Goal: Task Accomplishment & Management: Manage account settings

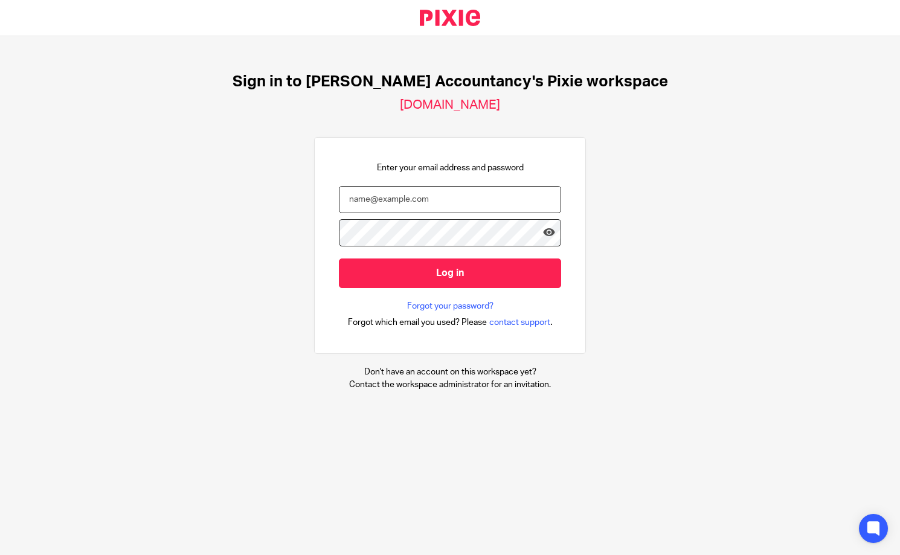
type input "[PERSON_NAME][EMAIL_ADDRESS][DOMAIN_NAME]"
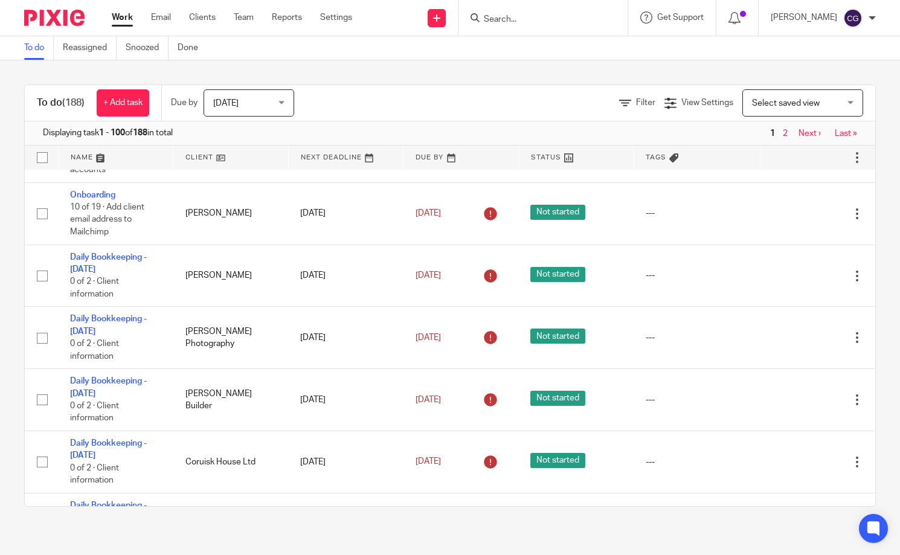
scroll to position [1337, 0]
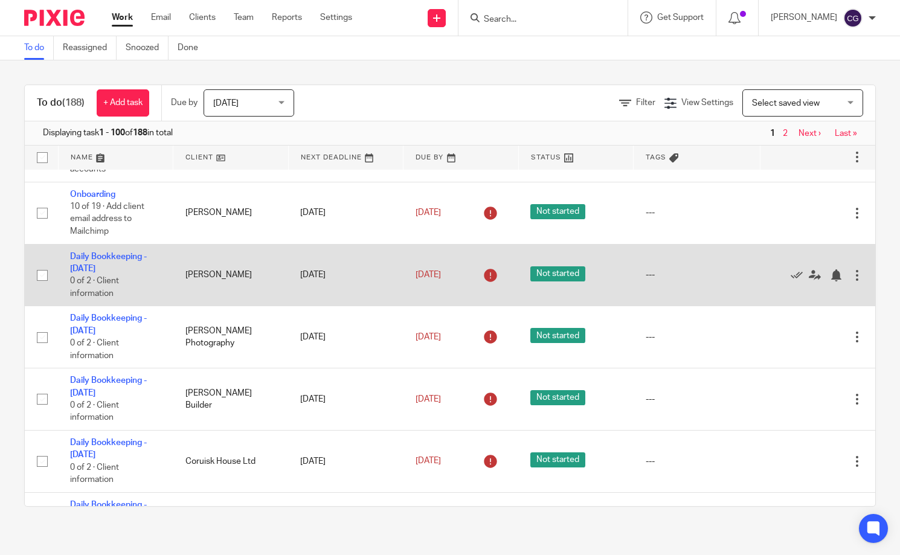
click at [41, 287] on input "checkbox" at bounding box center [42, 275] width 23 height 23
checkbox input "true"
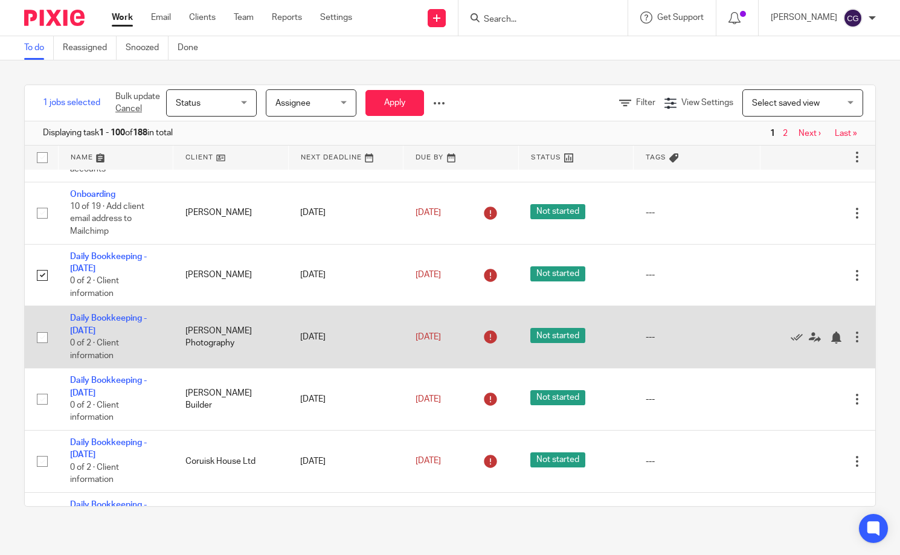
click at [40, 349] on input "checkbox" at bounding box center [42, 337] width 23 height 23
checkbox input "true"
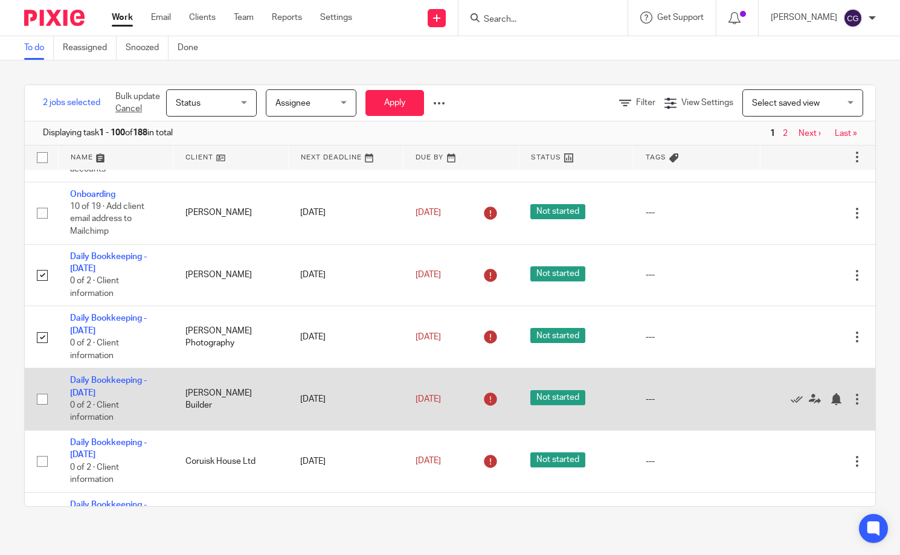
click at [42, 411] on input "checkbox" at bounding box center [42, 399] width 23 height 23
checkbox input "true"
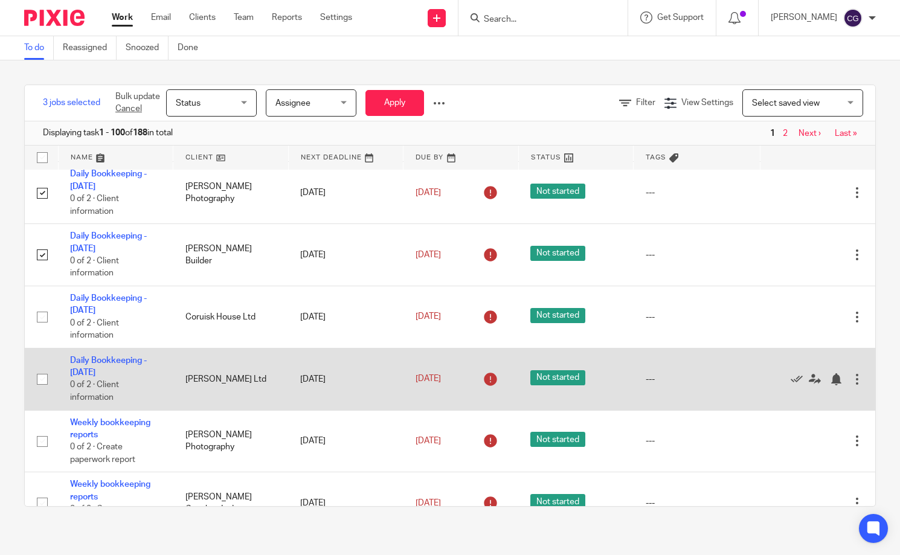
scroll to position [1482, 0]
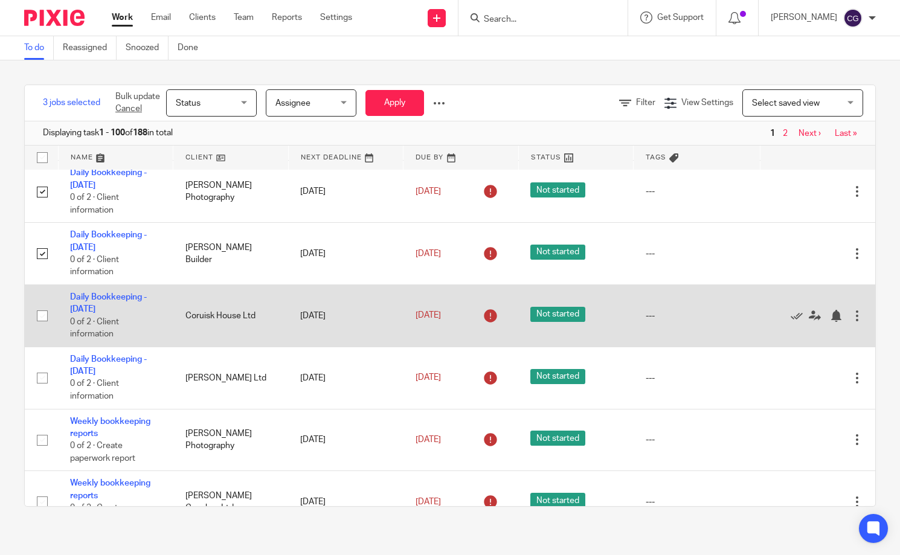
click at [45, 327] on input "checkbox" at bounding box center [42, 315] width 23 height 23
checkbox input "true"
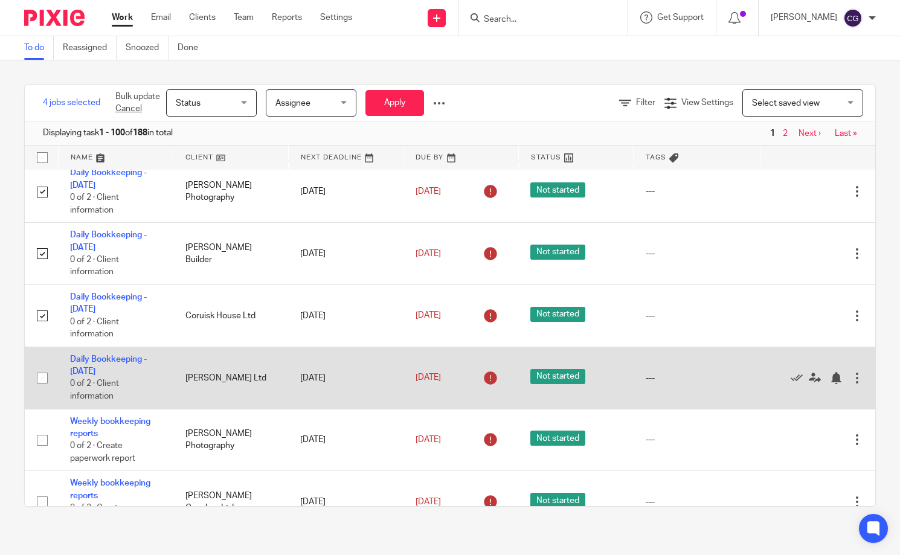
click at [38, 389] on input "checkbox" at bounding box center [42, 377] width 23 height 23
checkbox input "true"
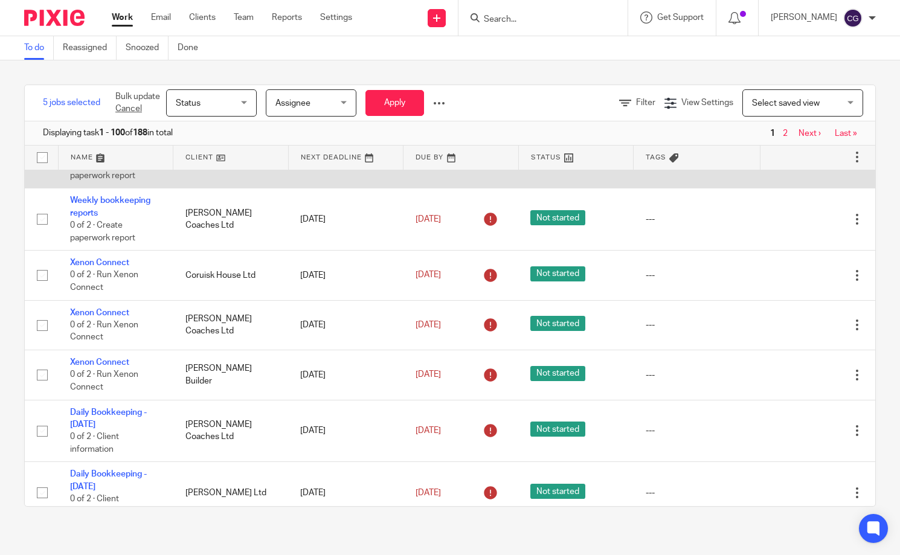
scroll to position [1767, 0]
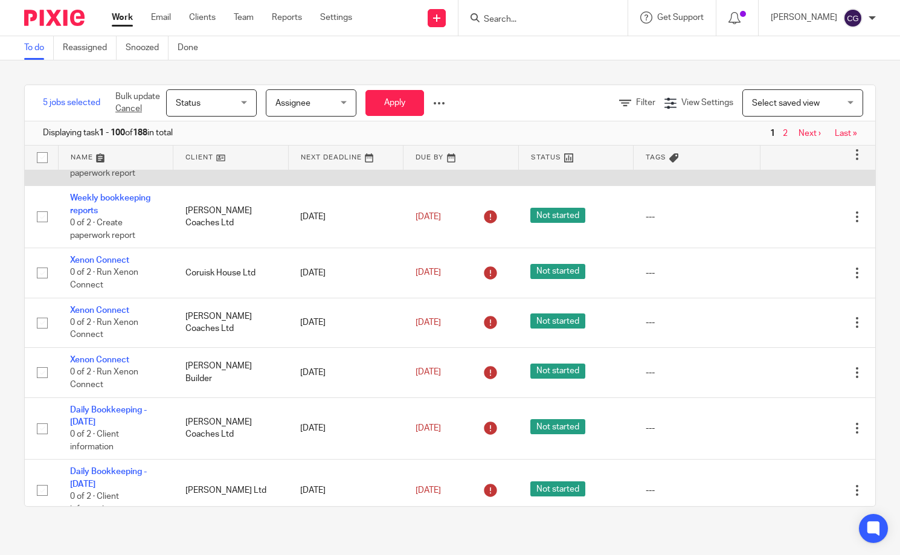
click at [39, 167] on input "checkbox" at bounding box center [42, 155] width 23 height 23
checkbox input "true"
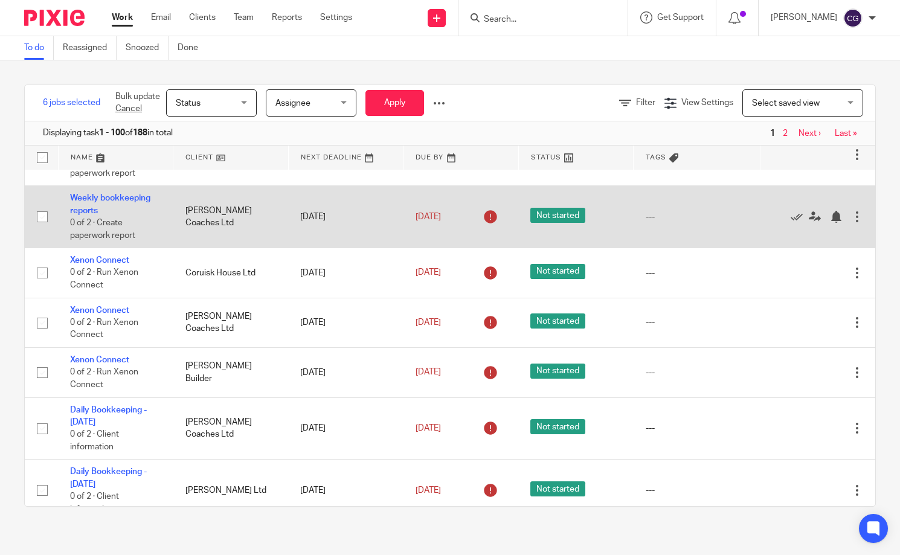
click at [43, 228] on input "checkbox" at bounding box center [42, 216] width 23 height 23
checkbox input "true"
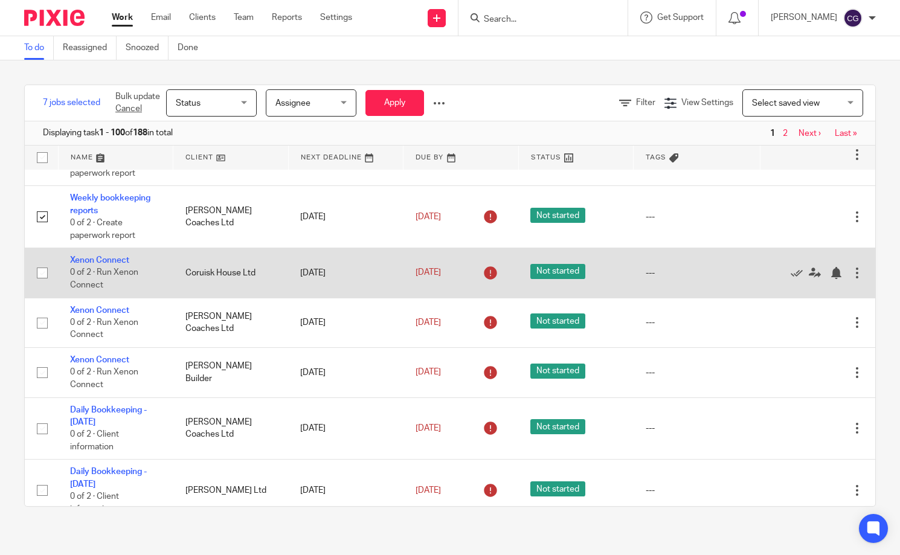
click at [45, 284] on input "checkbox" at bounding box center [42, 272] width 23 height 23
checkbox input "true"
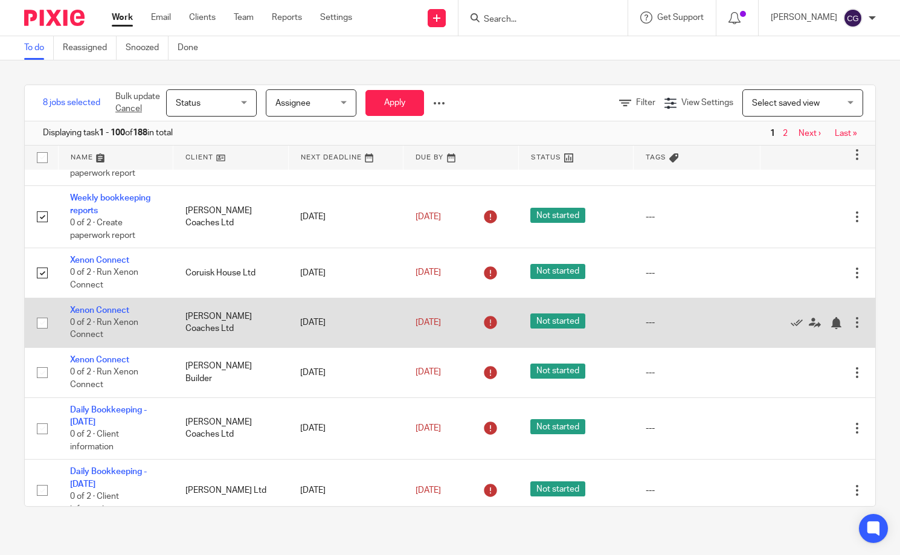
click at [44, 334] on input "checkbox" at bounding box center [42, 323] width 23 height 23
checkbox input "true"
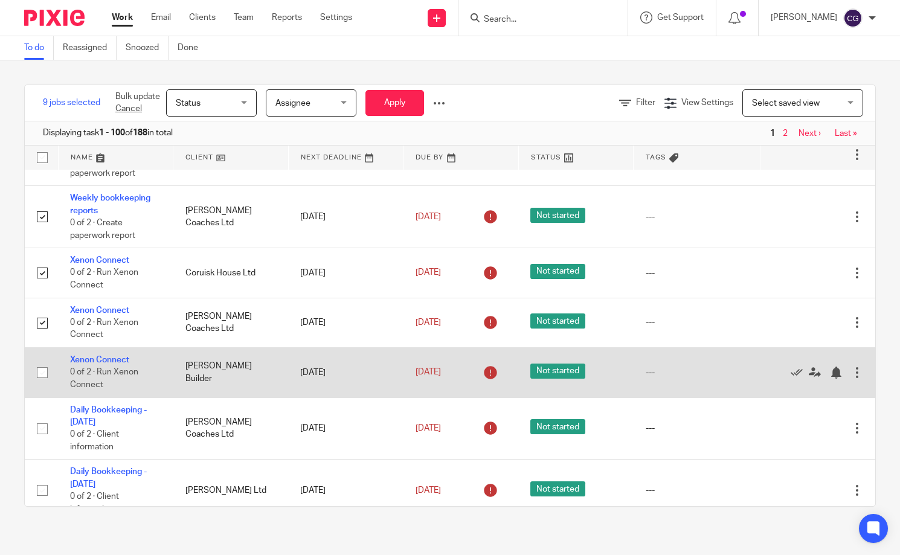
click at [40, 384] on input "checkbox" at bounding box center [42, 372] width 23 height 23
checkbox input "true"
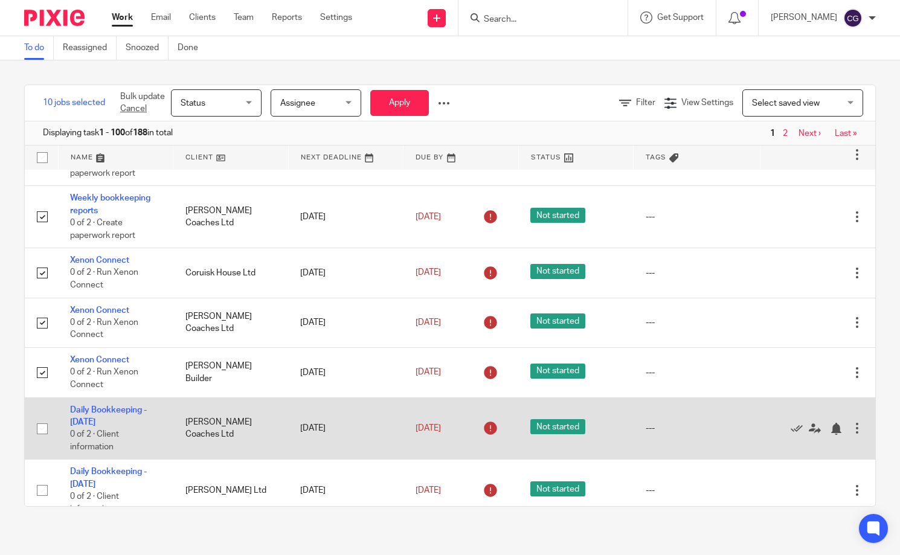
drag, startPoint x: 44, startPoint y: 461, endPoint x: 66, endPoint y: 456, distance: 22.7
click at [44, 440] on input "checkbox" at bounding box center [42, 428] width 23 height 23
checkbox input "true"
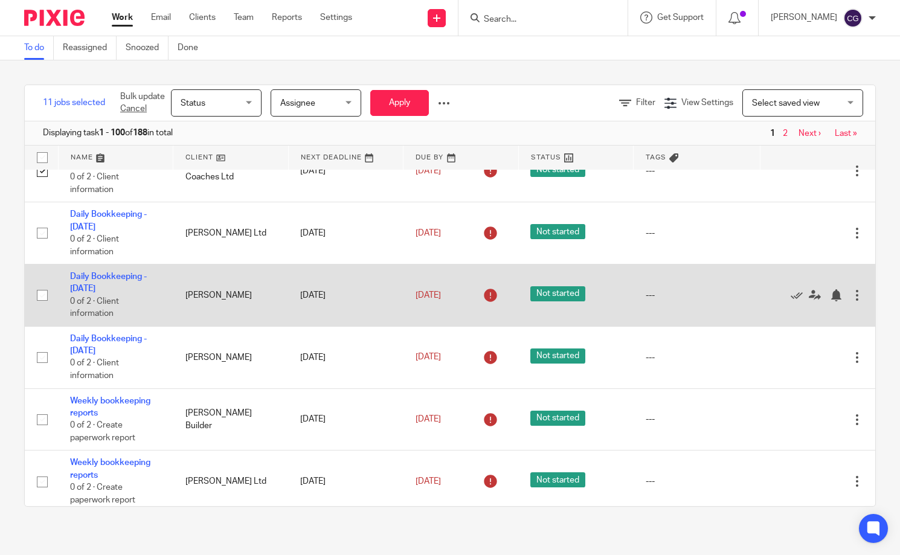
scroll to position [2026, 0]
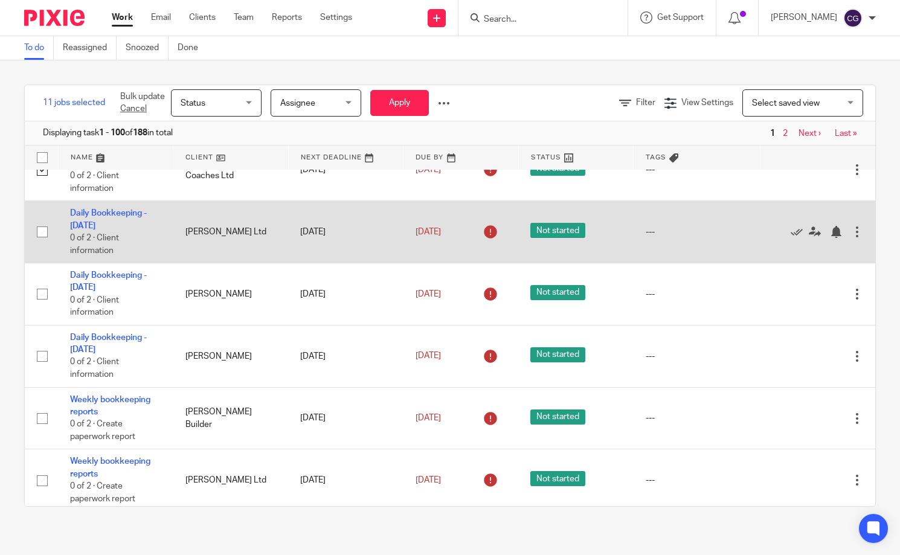
click at [37, 243] on input "checkbox" at bounding box center [42, 231] width 23 height 23
checkbox input "true"
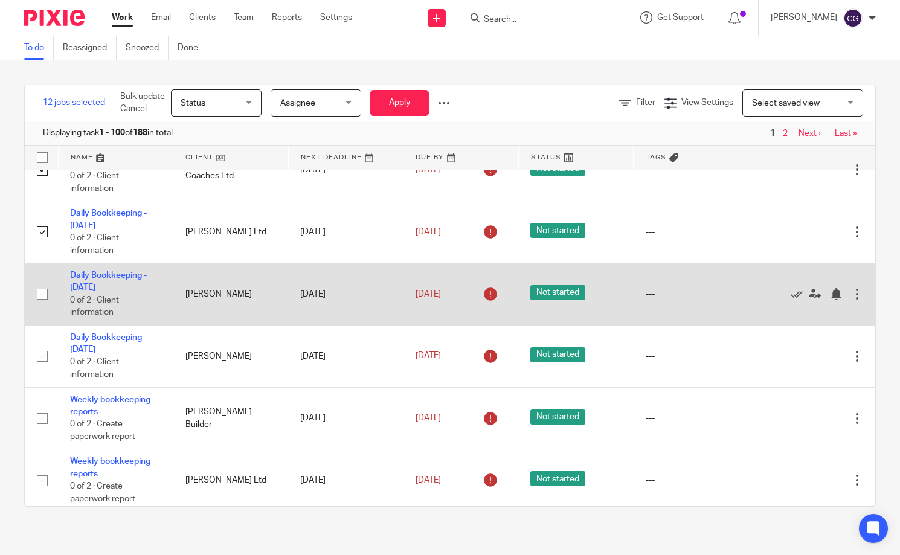
drag, startPoint x: 42, startPoint y: 331, endPoint x: 40, endPoint y: 360, distance: 29.0
click at [42, 306] on input "checkbox" at bounding box center [42, 294] width 23 height 23
checkbox input "true"
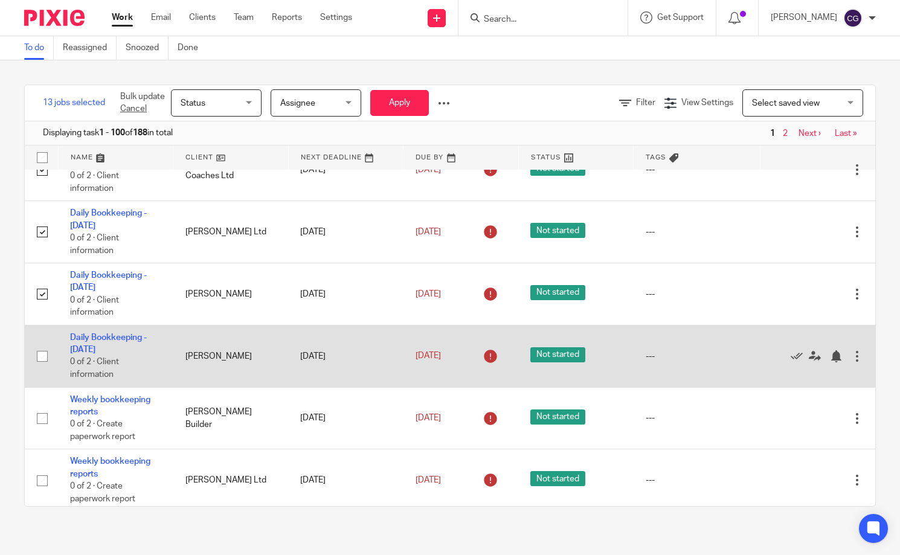
drag, startPoint x: 39, startPoint y: 397, endPoint x: 40, endPoint y: 406, distance: 9.1
click at [39, 368] on input "checkbox" at bounding box center [42, 356] width 23 height 23
checkbox input "true"
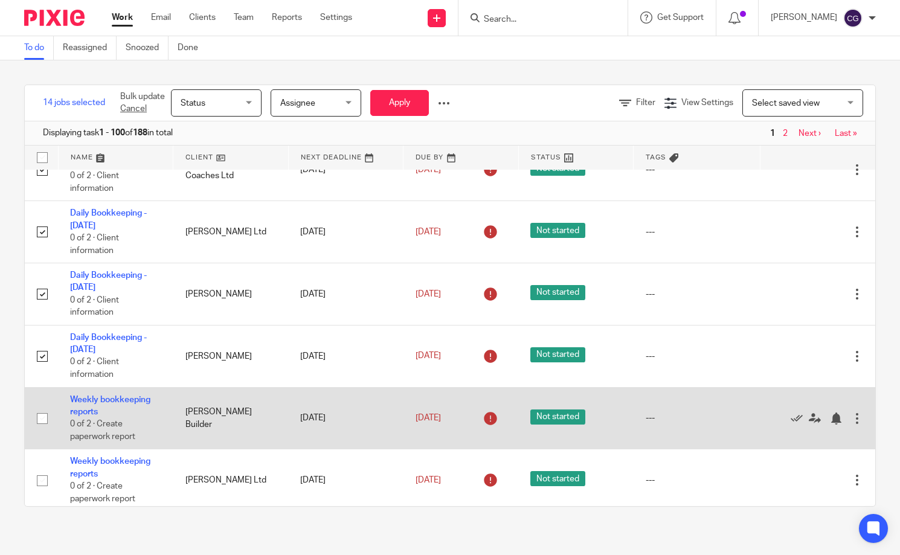
click at [42, 430] on input "checkbox" at bounding box center [42, 418] width 23 height 23
checkbox input "true"
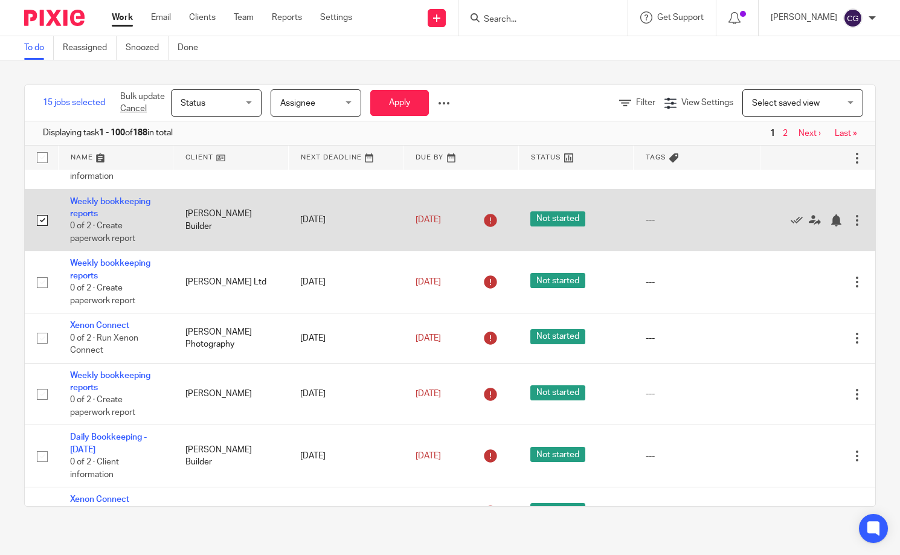
scroll to position [2225, 0]
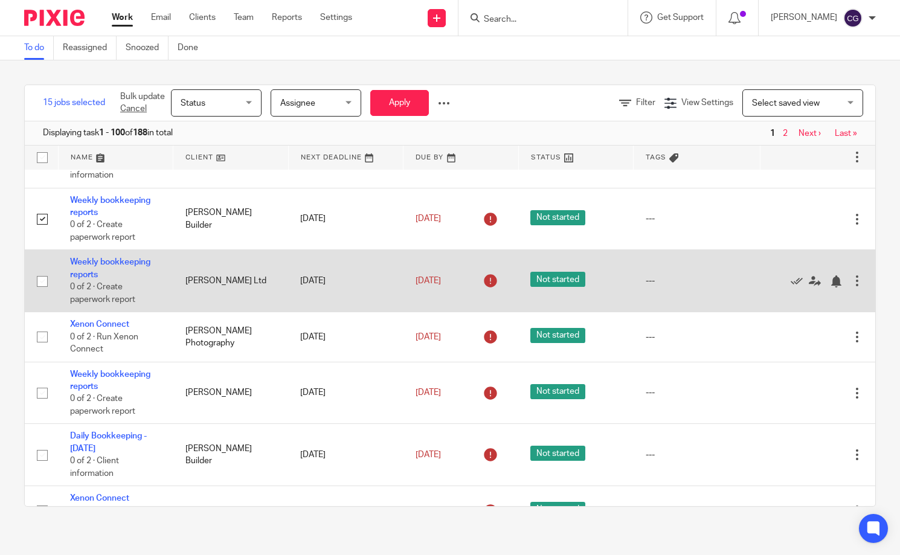
click at [42, 293] on input "checkbox" at bounding box center [42, 281] width 23 height 23
checkbox input "true"
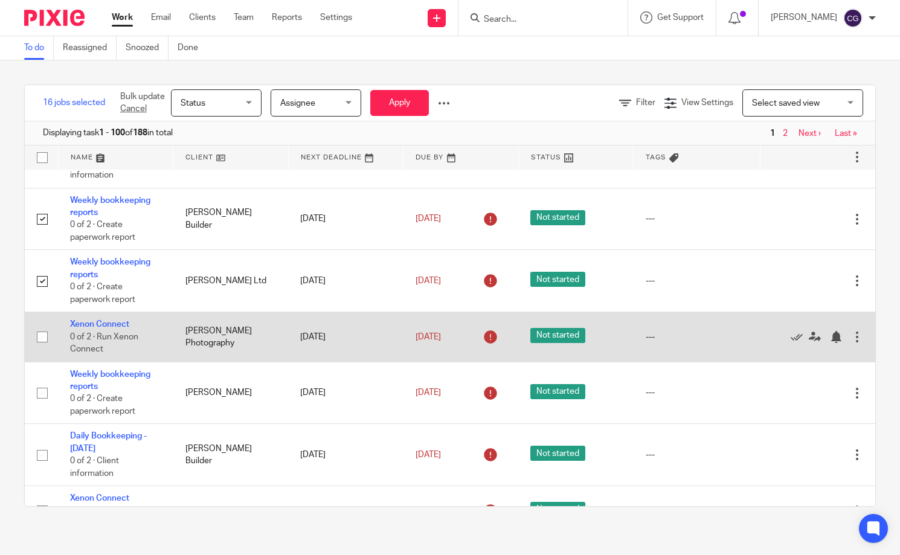
click at [40, 348] on input "checkbox" at bounding box center [42, 336] width 23 height 23
checkbox input "true"
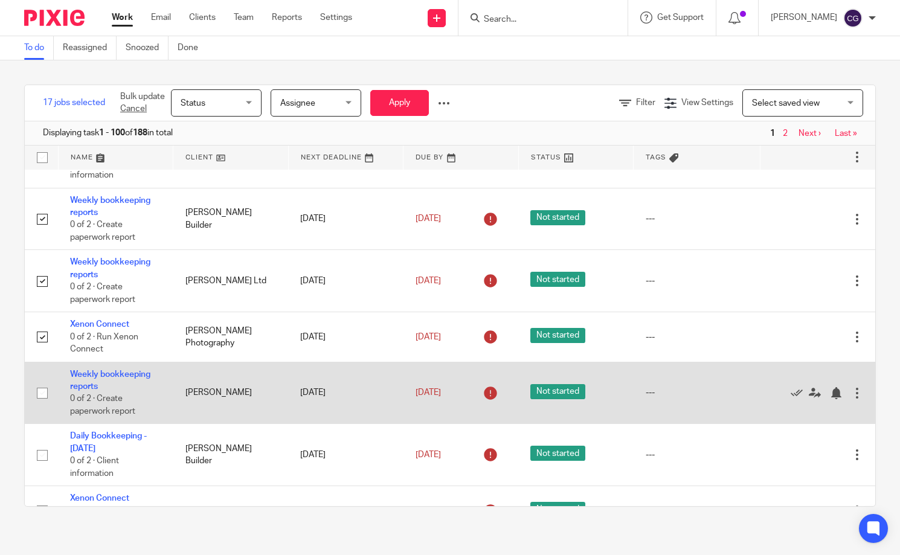
click at [39, 405] on input "checkbox" at bounding box center [42, 393] width 23 height 23
checkbox input "true"
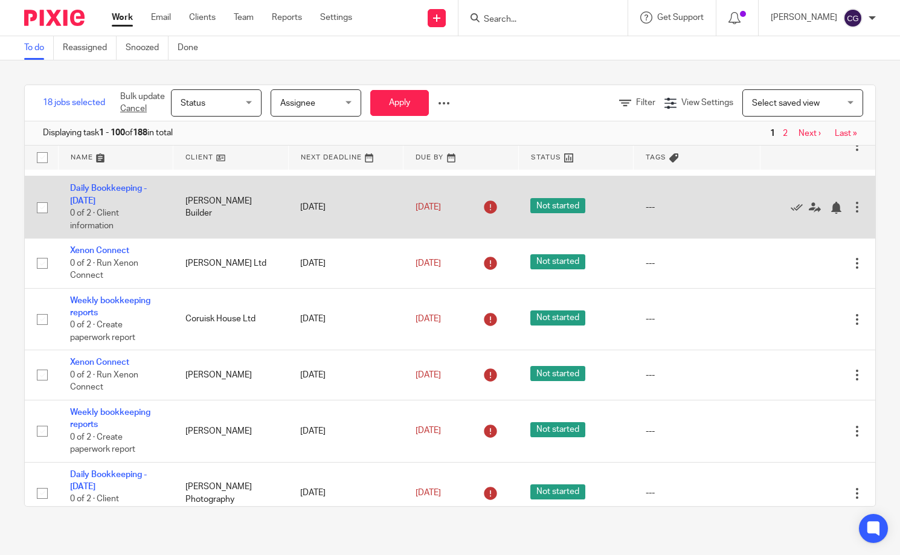
scroll to position [2473, 0]
click at [47, 219] on input "checkbox" at bounding box center [42, 207] width 23 height 23
checkbox input "true"
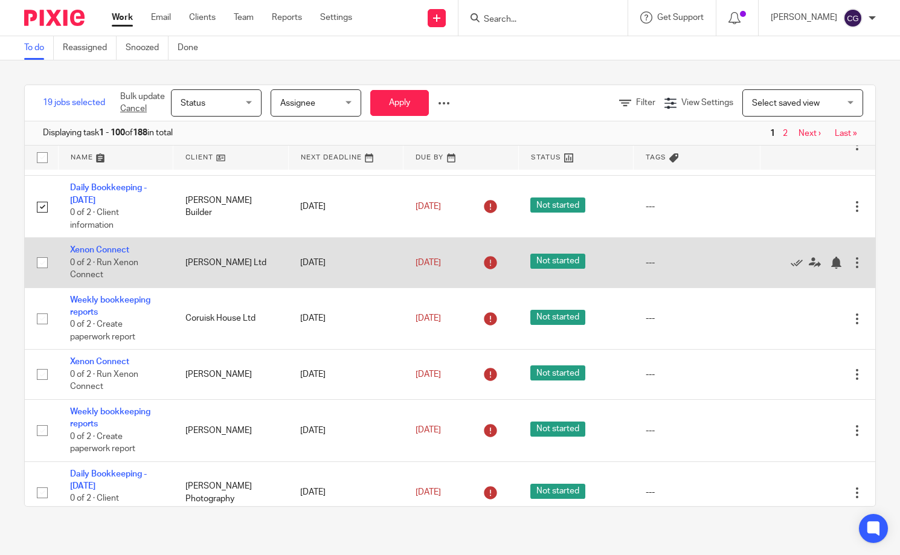
click at [40, 274] on input "checkbox" at bounding box center [42, 262] width 23 height 23
checkbox input "true"
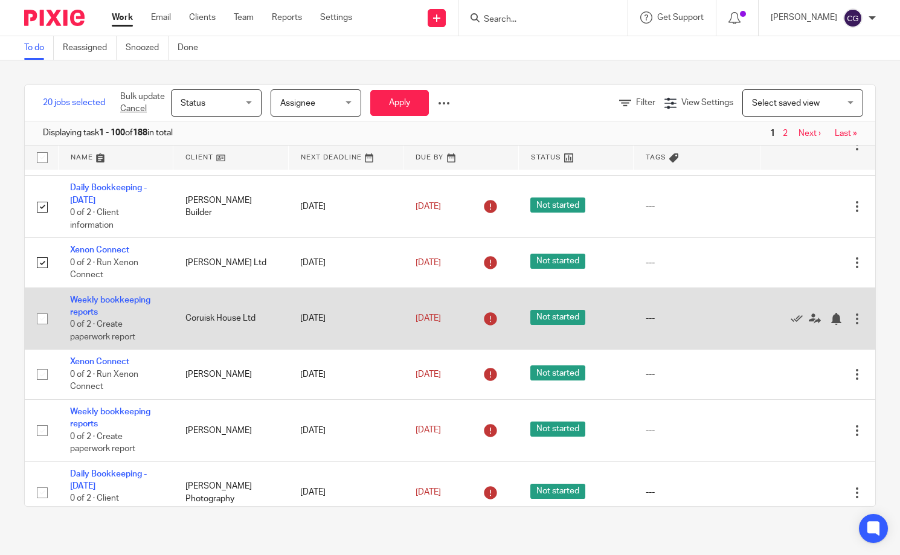
click at [40, 330] on input "checkbox" at bounding box center [42, 318] width 23 height 23
checkbox input "true"
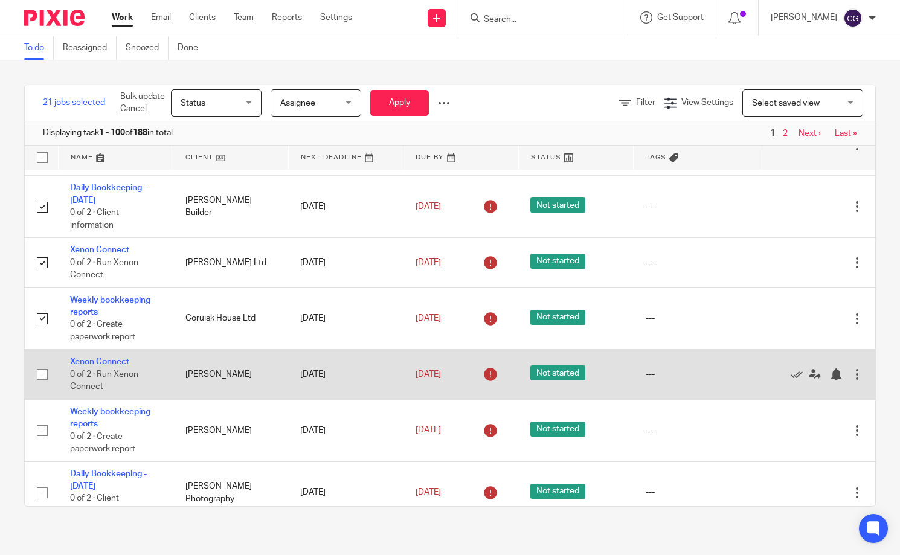
click at [42, 386] on input "checkbox" at bounding box center [42, 374] width 23 height 23
checkbox input "true"
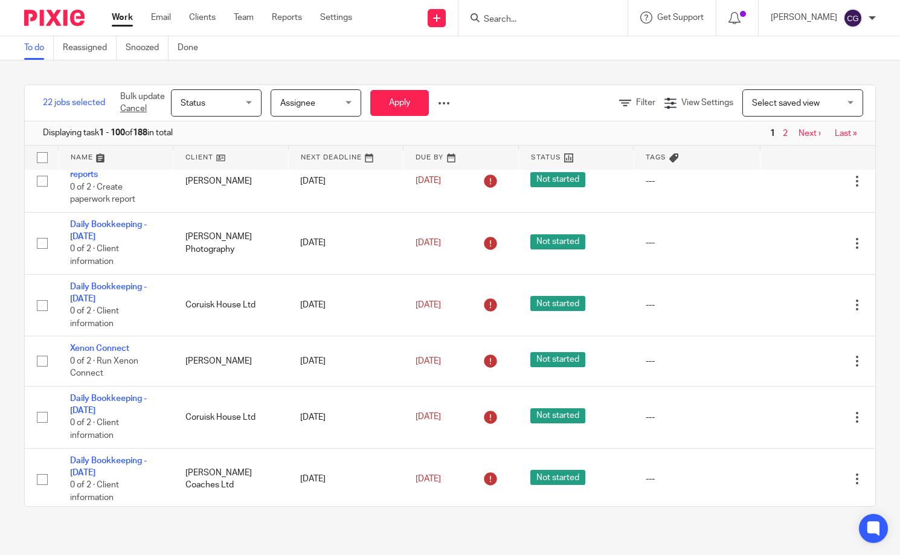
scroll to position [2718, 0]
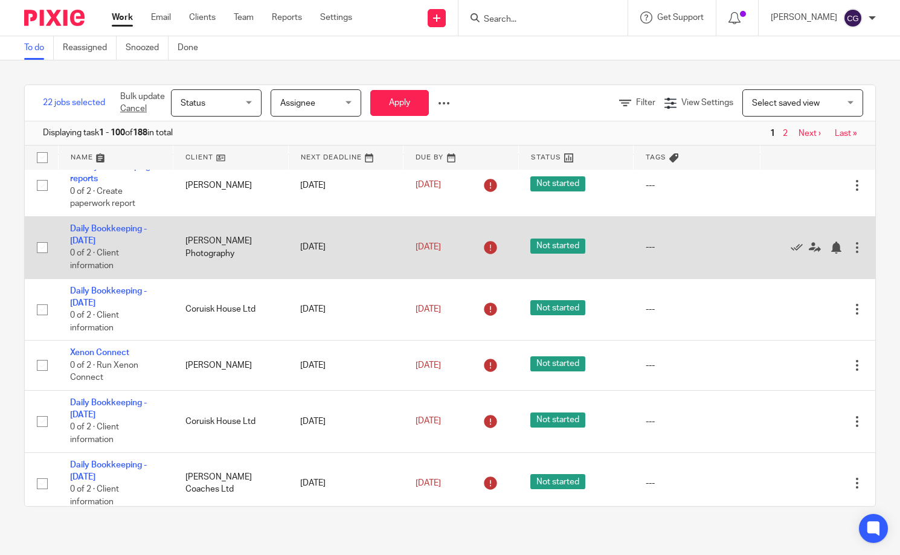
drag, startPoint x: 44, startPoint y: 238, endPoint x: 46, endPoint y: 272, distance: 33.9
click at [44, 197] on input "checkbox" at bounding box center [42, 185] width 23 height 23
checkbox input "true"
drag, startPoint x: 40, startPoint y: 300, endPoint x: 38, endPoint y: 328, distance: 27.9
click at [40, 259] on input "checkbox" at bounding box center [42, 247] width 23 height 23
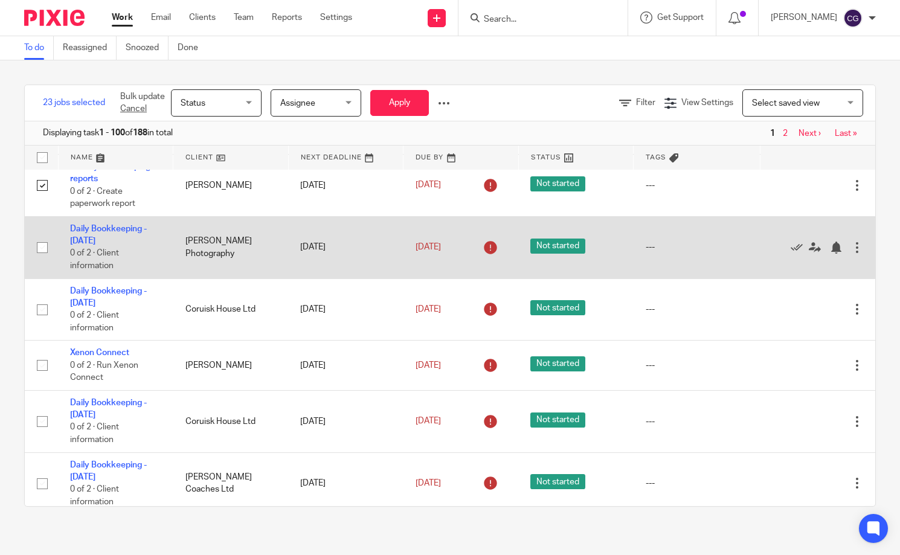
checkbox input "true"
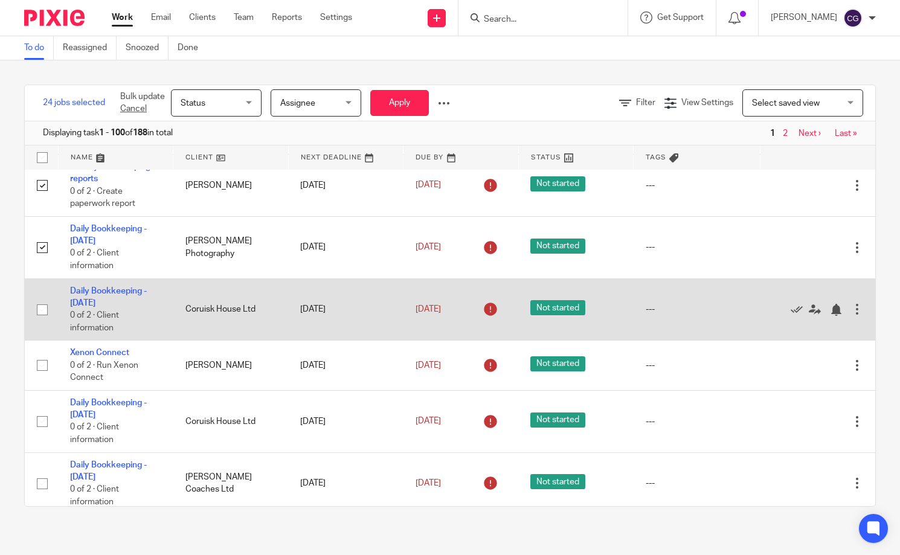
click at [42, 321] on input "checkbox" at bounding box center [42, 309] width 23 height 23
checkbox input "true"
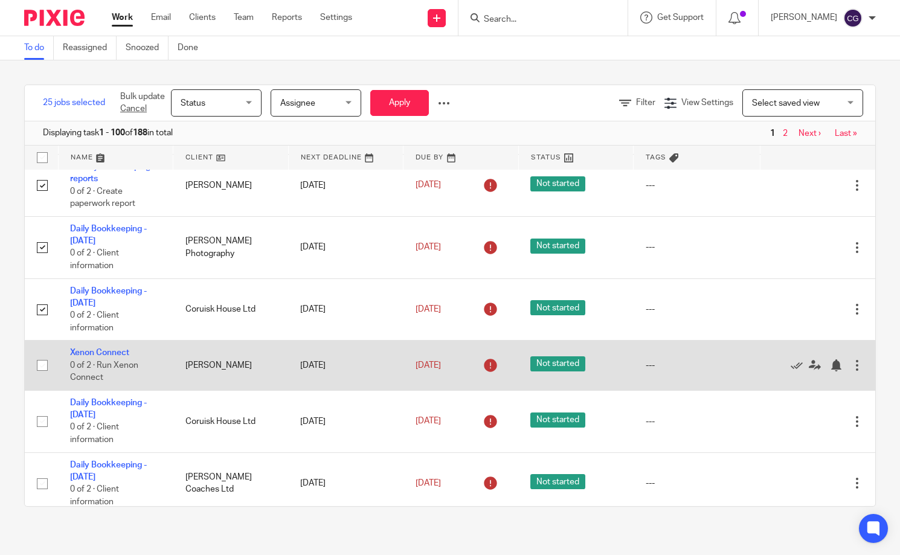
click at [40, 377] on input "checkbox" at bounding box center [42, 365] width 23 height 23
checkbox input "true"
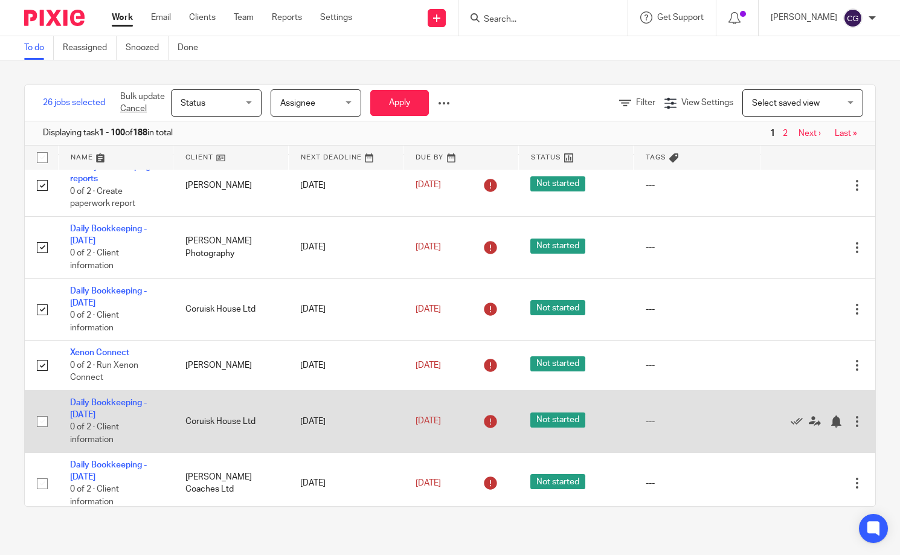
click at [40, 433] on input "checkbox" at bounding box center [42, 421] width 23 height 23
checkbox input "true"
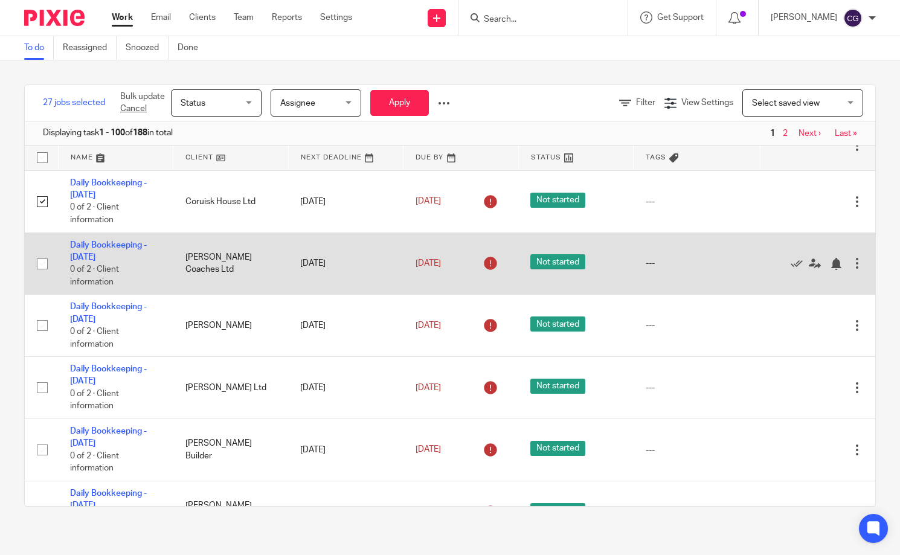
scroll to position [2939, 0]
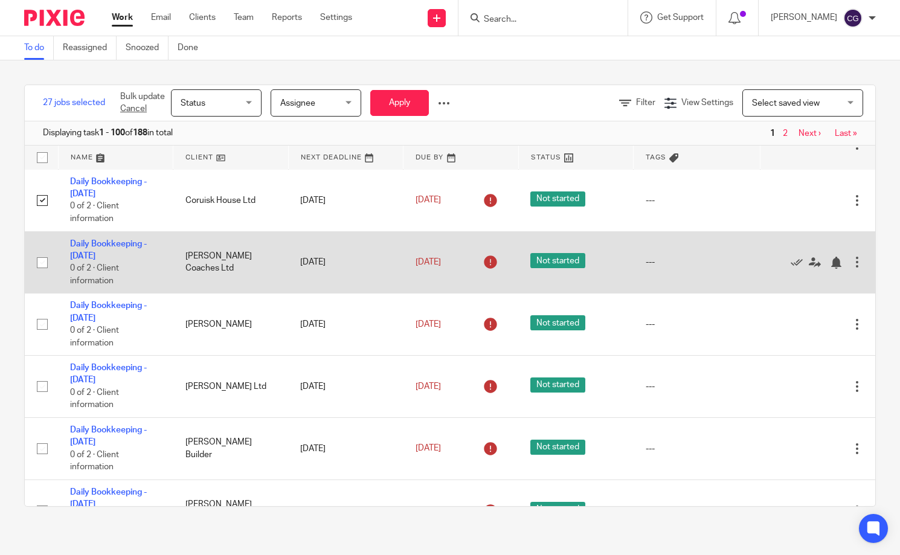
click at [42, 274] on input "checkbox" at bounding box center [42, 262] width 23 height 23
checkbox input "true"
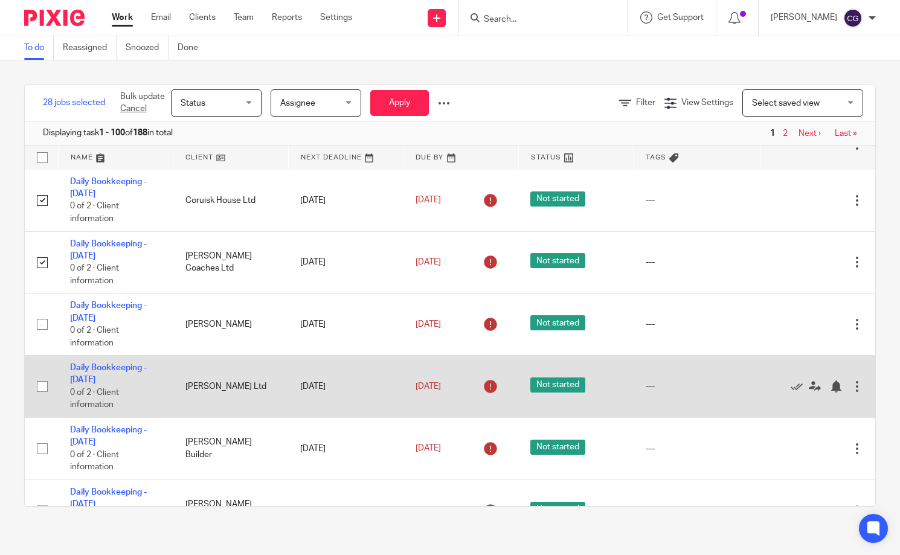
drag, startPoint x: 42, startPoint y: 381, endPoint x: 45, endPoint y: 421, distance: 40.6
click at [42, 336] on input "checkbox" at bounding box center [42, 324] width 23 height 23
checkbox input "true"
click at [46, 398] on input "checkbox" at bounding box center [42, 386] width 23 height 23
checkbox input "true"
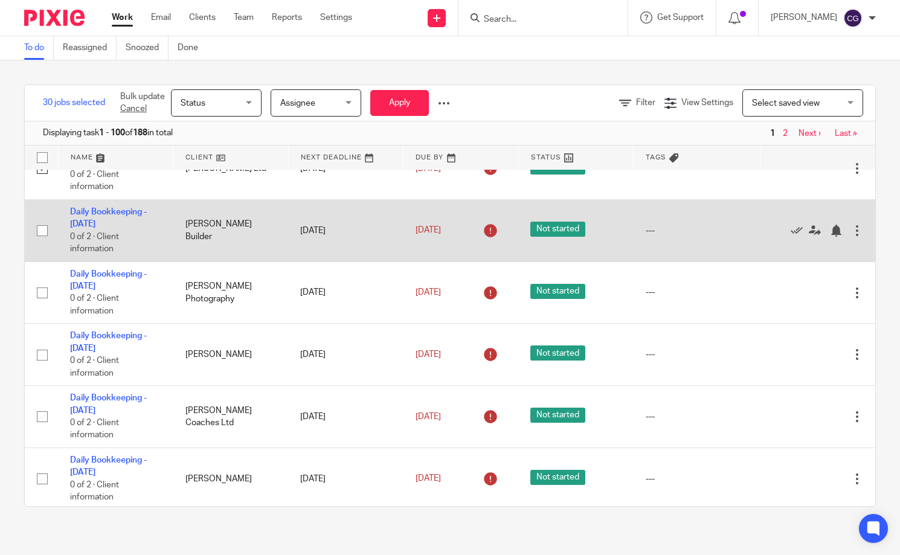
scroll to position [3158, 0]
click at [44, 242] on input "checkbox" at bounding box center [42, 230] width 23 height 23
checkbox input "true"
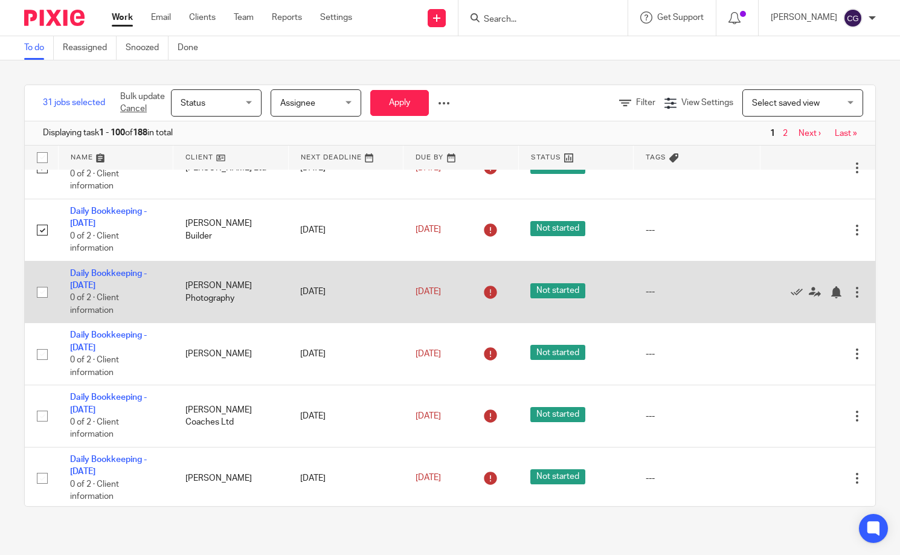
click at [40, 304] on input "checkbox" at bounding box center [42, 292] width 23 height 23
checkbox input "true"
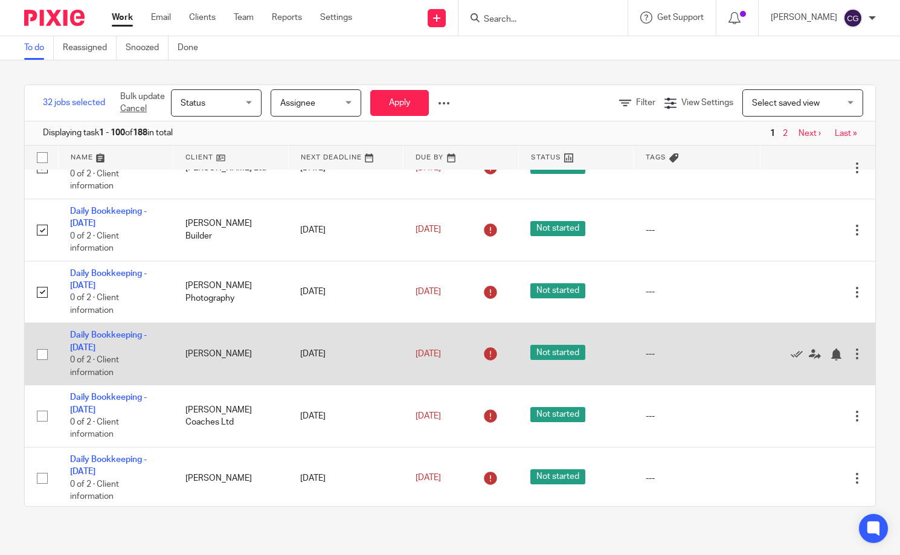
click at [43, 366] on input "checkbox" at bounding box center [42, 354] width 23 height 23
checkbox input "true"
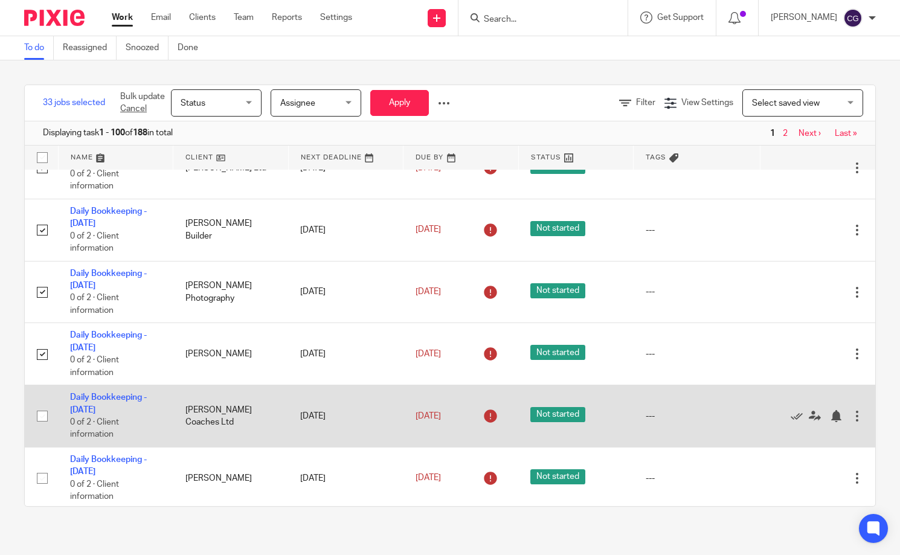
click at [43, 427] on input "checkbox" at bounding box center [42, 416] width 23 height 23
checkbox input "true"
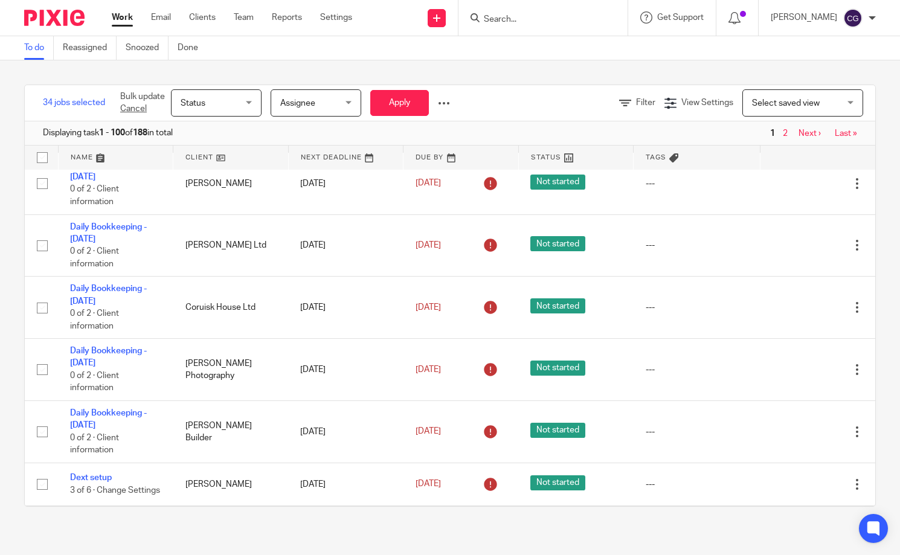
scroll to position [3453, 0]
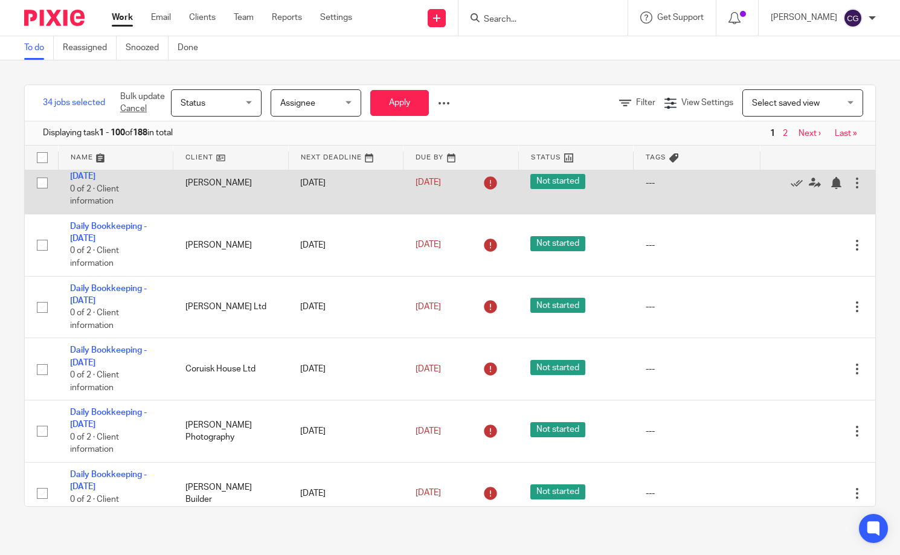
click at [43, 194] on input "checkbox" at bounding box center [42, 182] width 23 height 23
checkbox input "true"
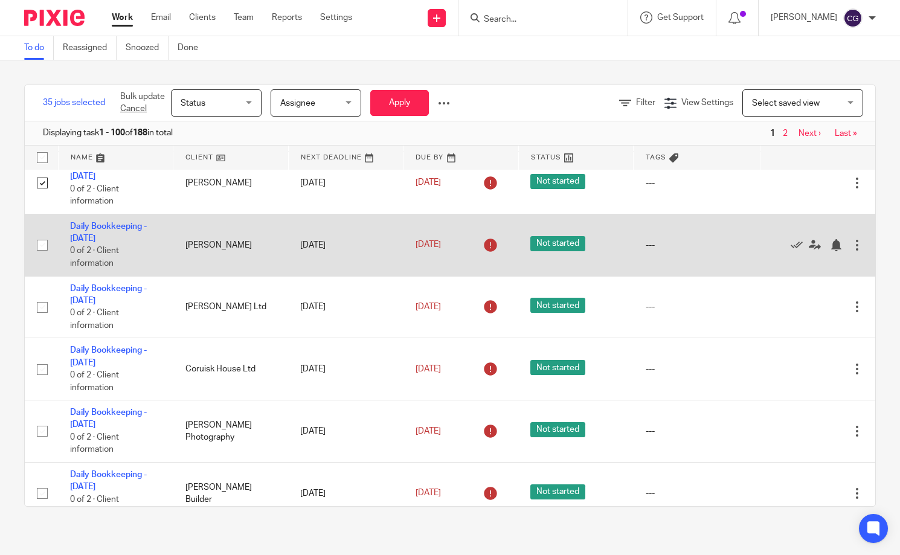
click at [41, 257] on input "checkbox" at bounding box center [42, 245] width 23 height 23
checkbox input "true"
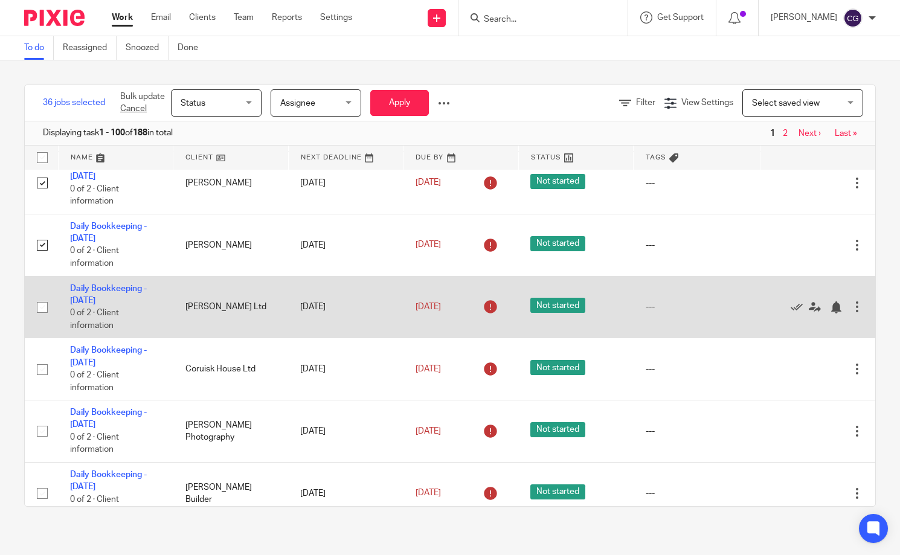
click at [39, 319] on input "checkbox" at bounding box center [42, 307] width 23 height 23
checkbox input "true"
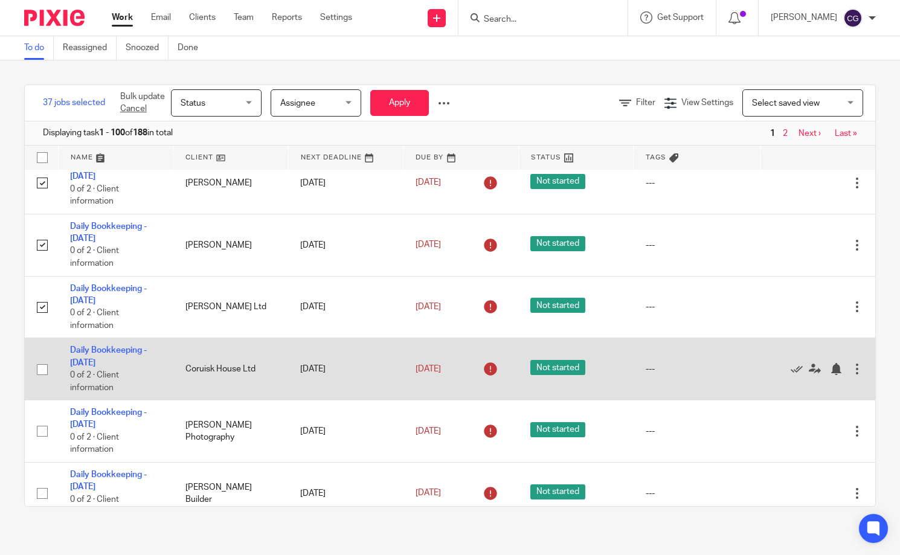
click at [47, 381] on input "checkbox" at bounding box center [42, 369] width 23 height 23
checkbox input "true"
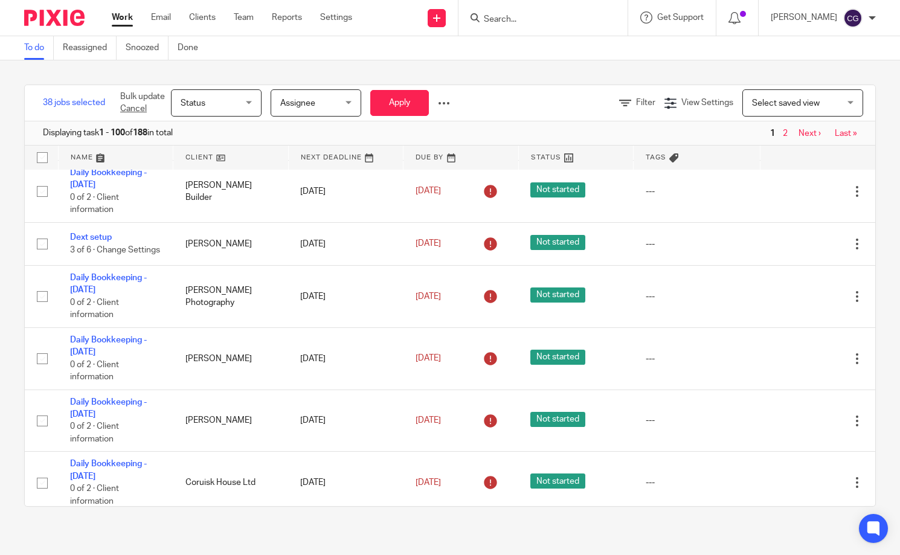
scroll to position [3759, 0]
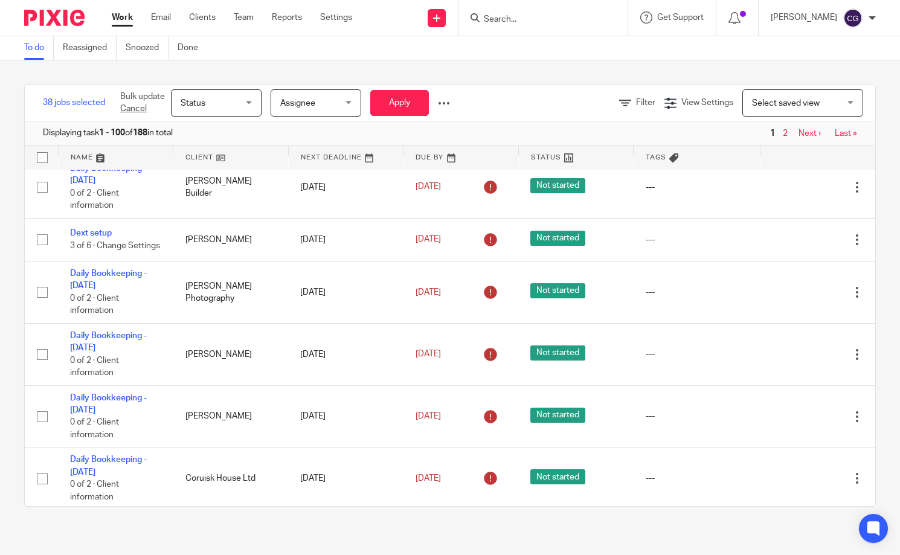
click at [45, 136] on input "checkbox" at bounding box center [42, 125] width 23 height 23
checkbox input "true"
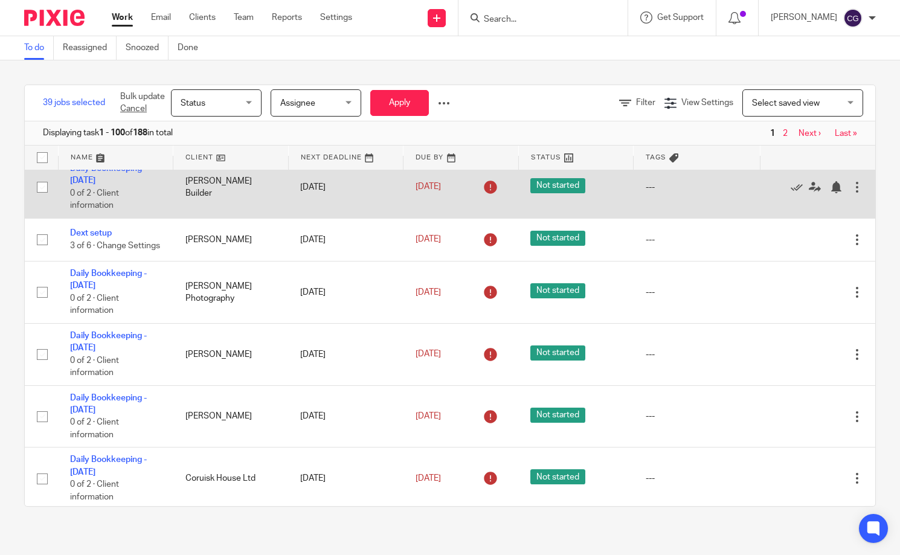
click at [43, 199] on input "checkbox" at bounding box center [42, 187] width 23 height 23
checkbox input "true"
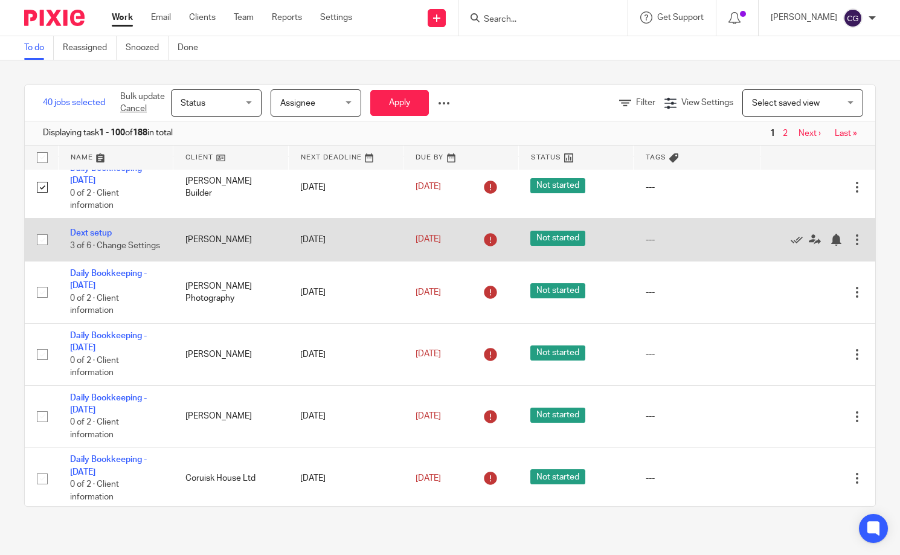
click at [40, 251] on input "checkbox" at bounding box center [42, 239] width 23 height 23
checkbox input "false"
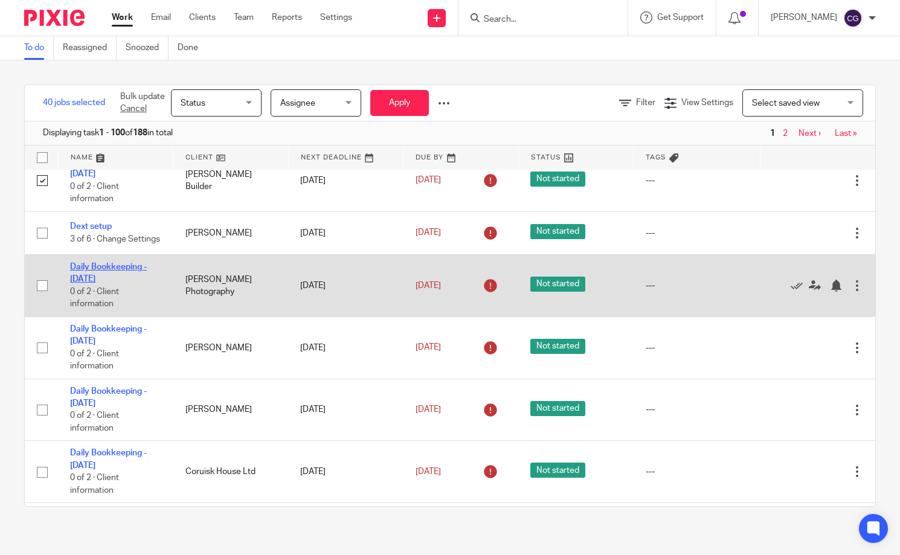
scroll to position [3766, 0]
click at [43, 296] on input "checkbox" at bounding box center [42, 285] width 23 height 23
checkbox input "true"
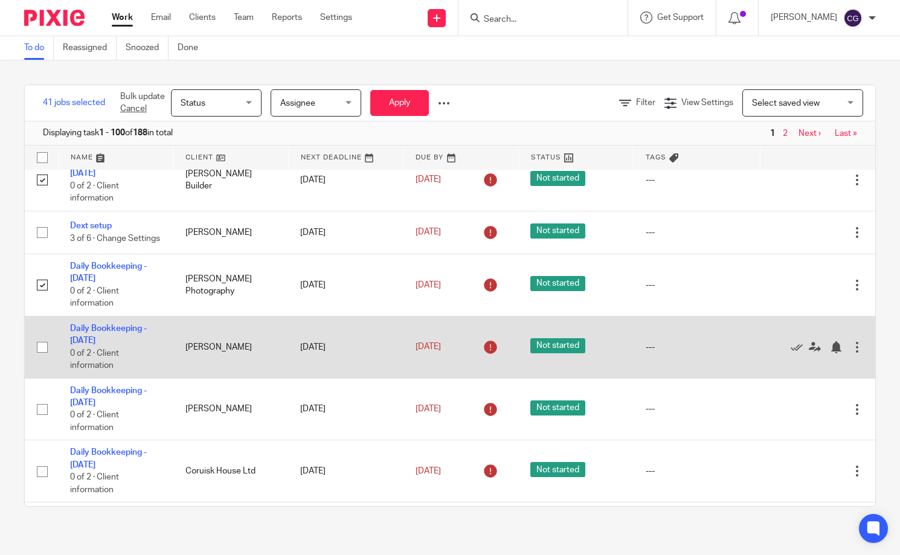
drag, startPoint x: 40, startPoint y: 429, endPoint x: 54, endPoint y: 429, distance: 13.9
click at [40, 359] on input "checkbox" at bounding box center [42, 347] width 23 height 23
checkbox input "true"
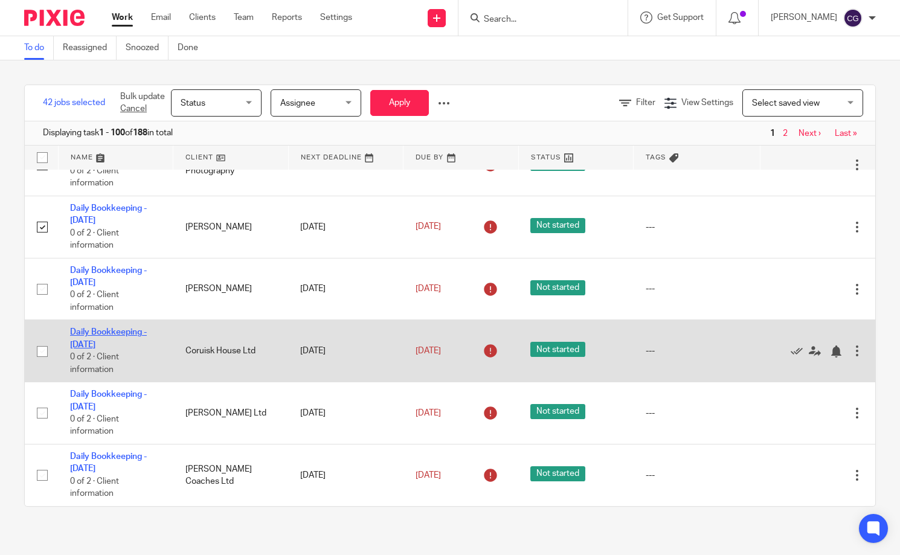
scroll to position [3889, 0]
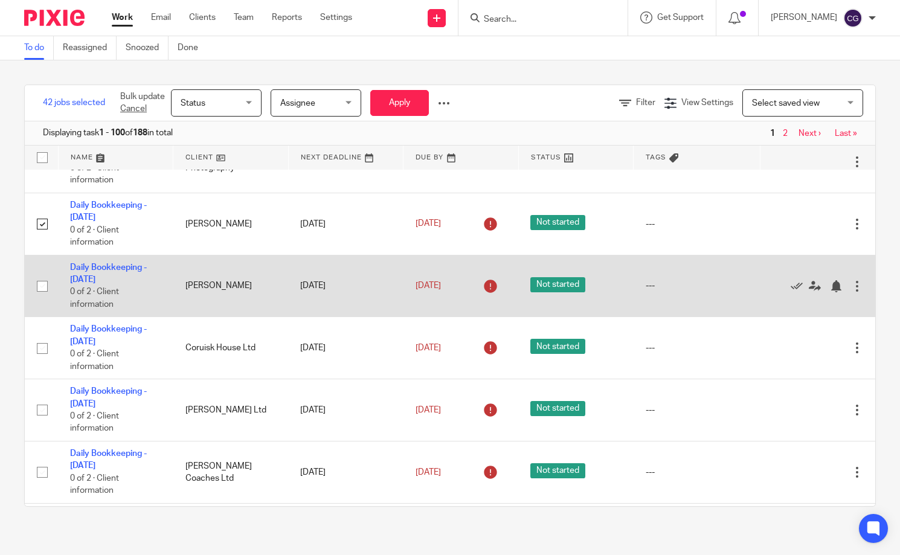
drag, startPoint x: 46, startPoint y: 368, endPoint x: 46, endPoint y: 389, distance: 21.1
click at [46, 298] on input "checkbox" at bounding box center [42, 286] width 23 height 23
checkbox input "true"
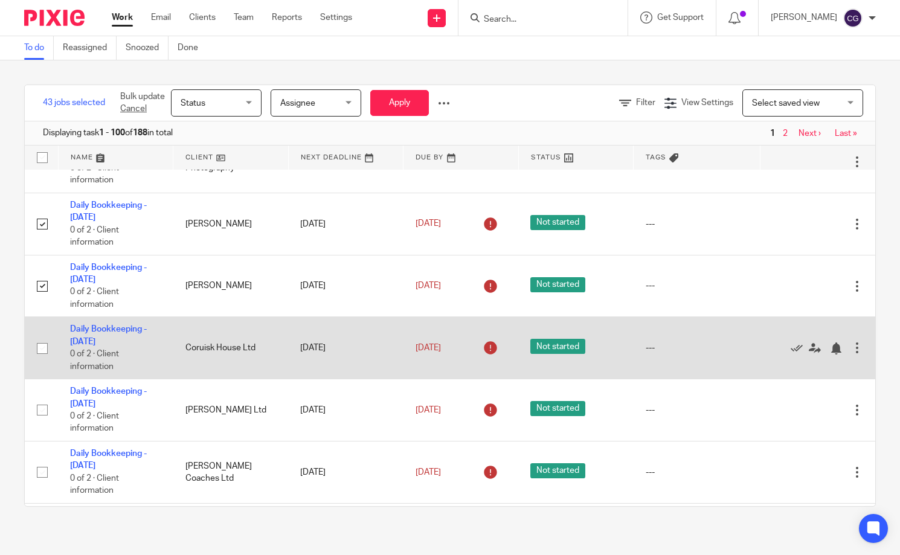
click at [43, 360] on input "checkbox" at bounding box center [42, 348] width 23 height 23
checkbox input "true"
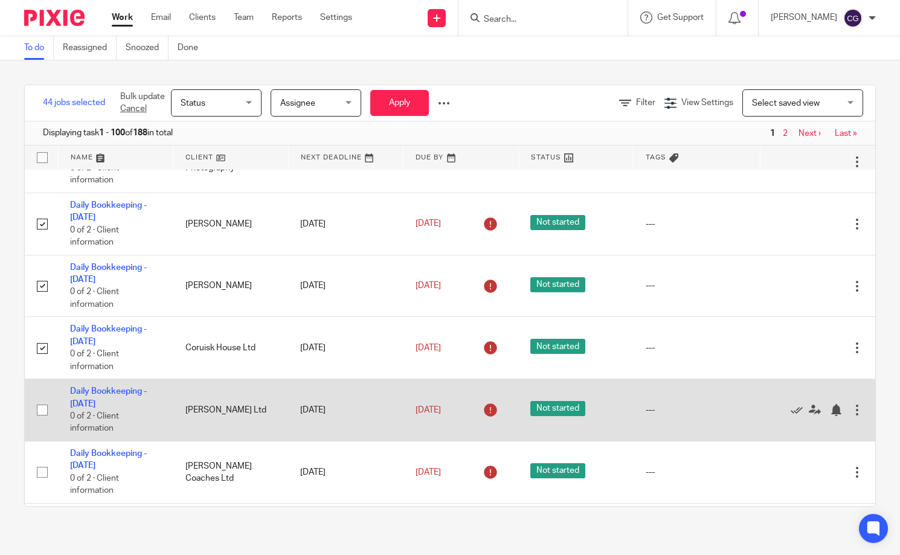
click at [50, 421] on input "checkbox" at bounding box center [42, 409] width 23 height 23
checkbox input "true"
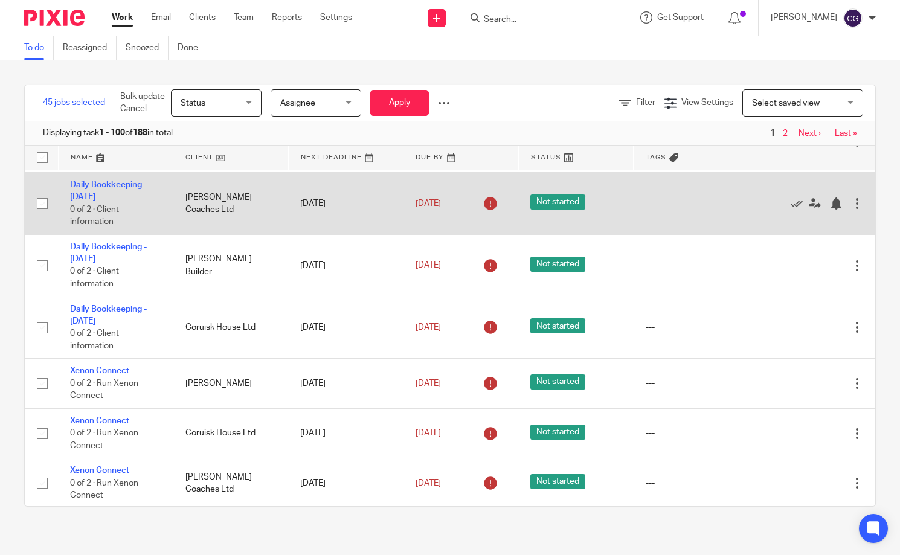
scroll to position [4159, 0]
click at [45, 214] on input "checkbox" at bounding box center [42, 202] width 23 height 23
checkbox input "true"
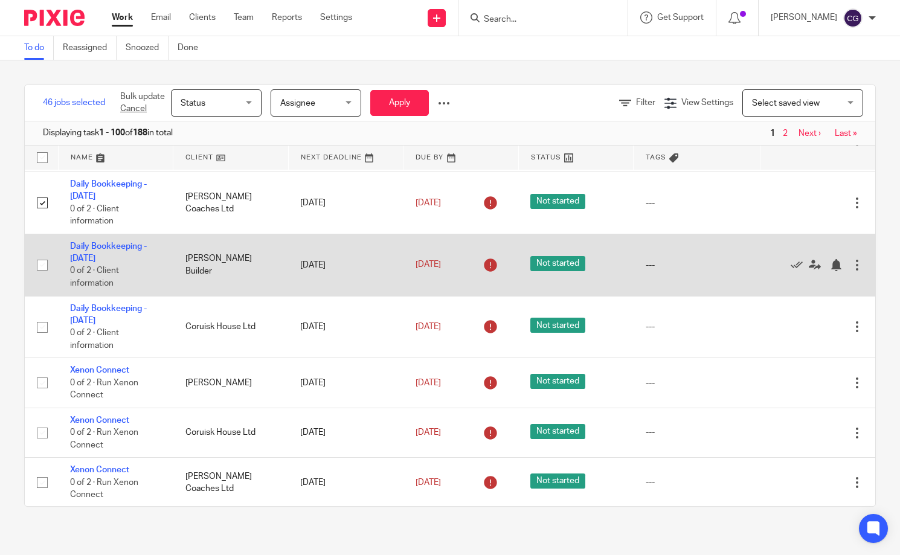
click at [40, 277] on input "checkbox" at bounding box center [42, 265] width 23 height 23
checkbox input "true"
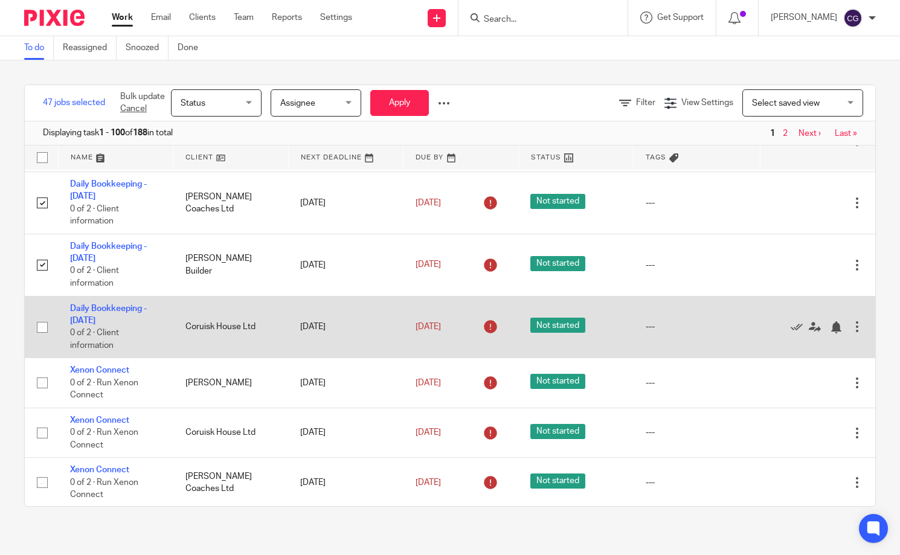
click at [41, 339] on input "checkbox" at bounding box center [42, 327] width 23 height 23
checkbox input "true"
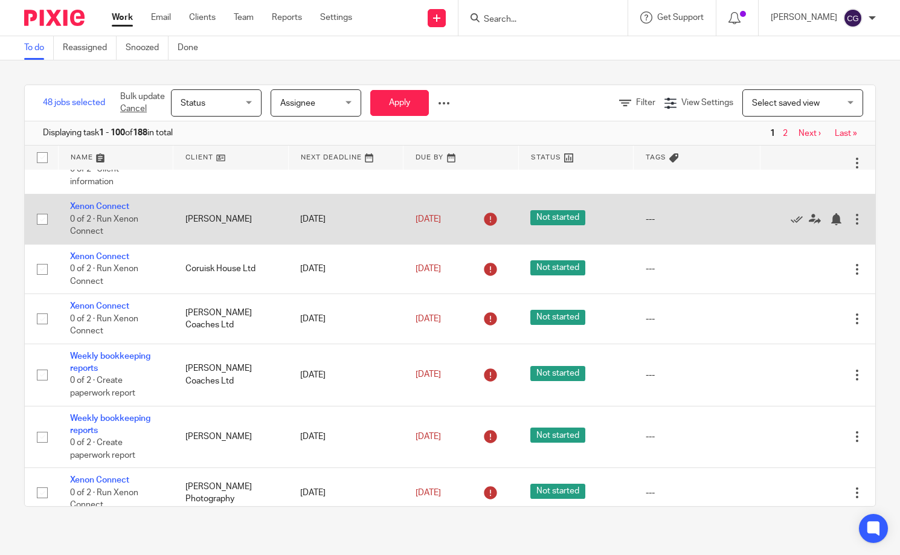
scroll to position [4325, 0]
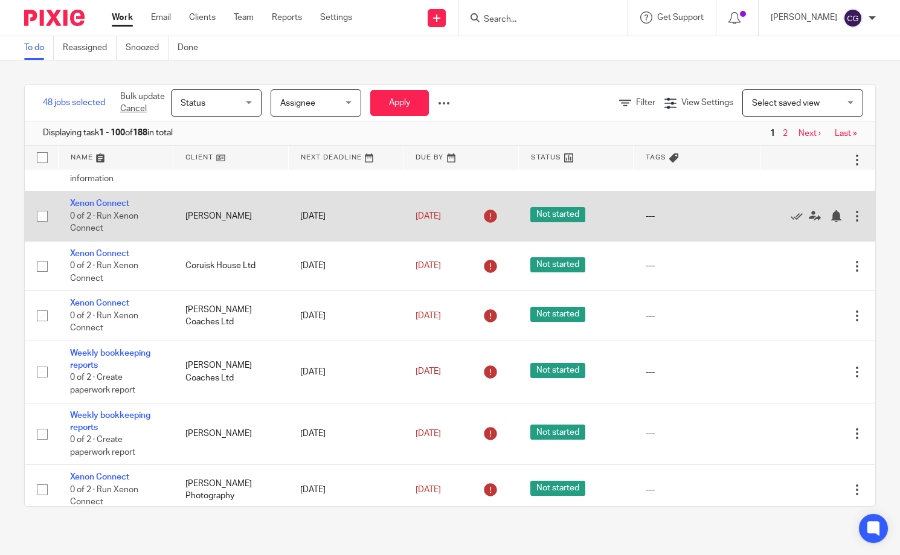
click at [41, 228] on input "checkbox" at bounding box center [42, 216] width 23 height 23
checkbox input "true"
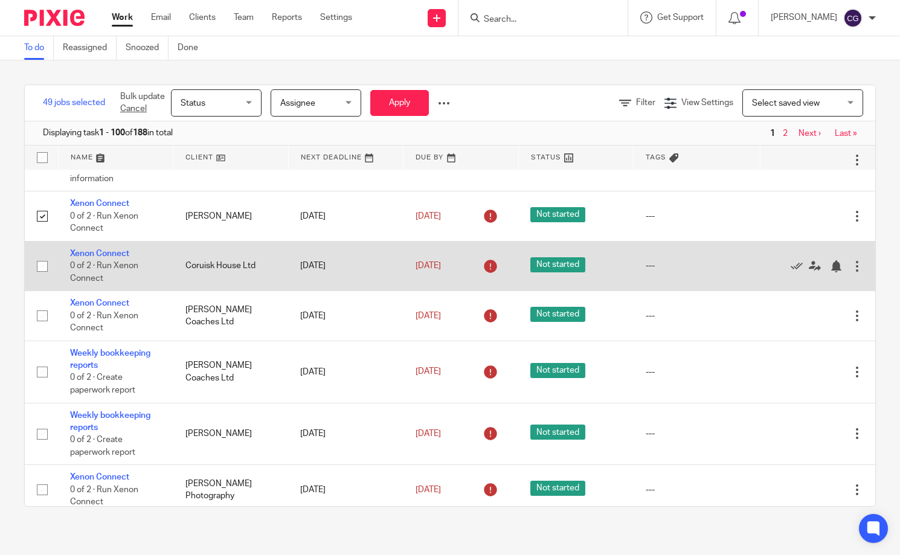
click at [45, 278] on input "checkbox" at bounding box center [42, 266] width 23 height 23
checkbox input "true"
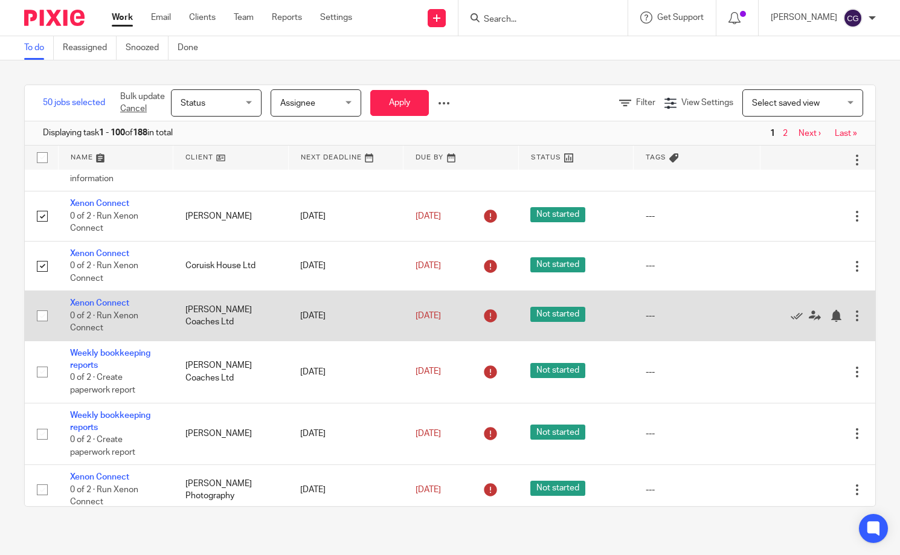
drag, startPoint x: 51, startPoint y: 406, endPoint x: 53, endPoint y: 420, distance: 13.5
click at [51, 327] on input "checkbox" at bounding box center [42, 315] width 23 height 23
checkbox input "true"
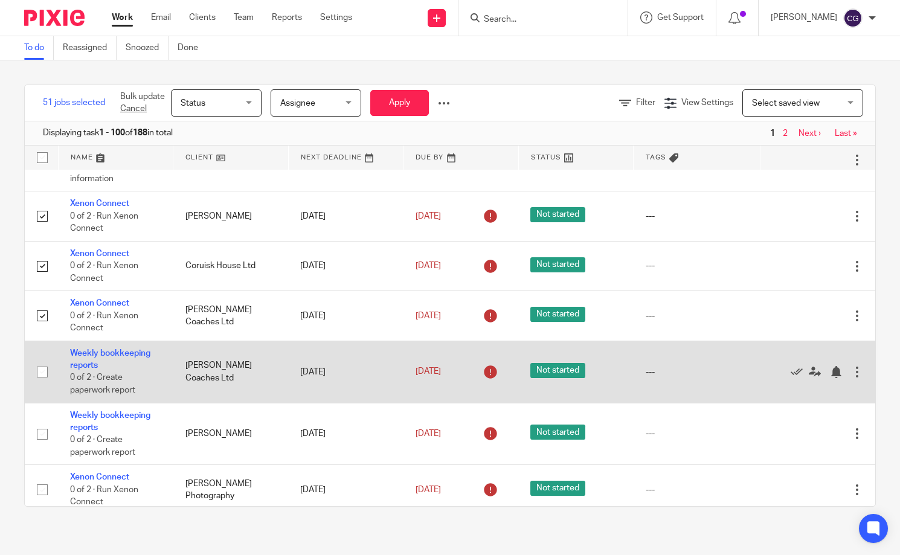
drag, startPoint x: 43, startPoint y: 466, endPoint x: 68, endPoint y: 465, distance: 24.2
click at [44, 383] on input "checkbox" at bounding box center [42, 371] width 23 height 23
checkbox input "true"
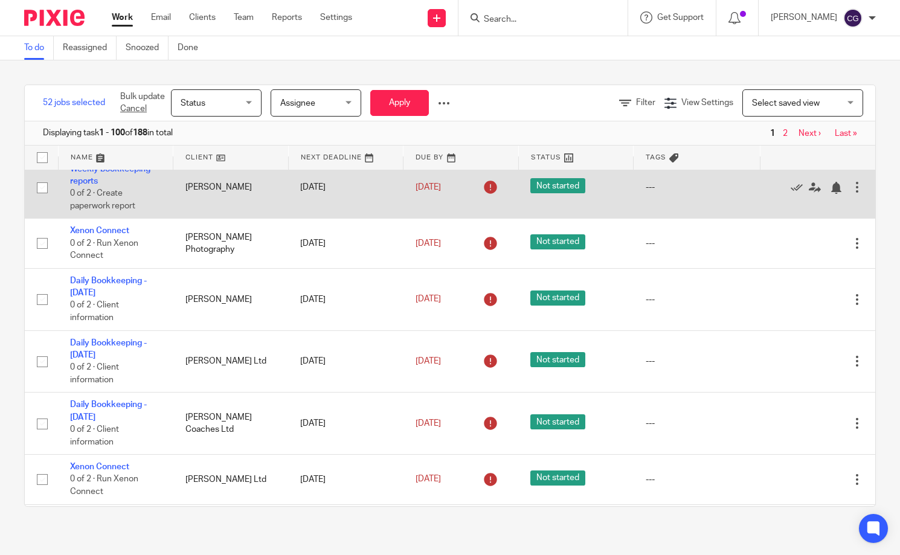
scroll to position [4572, 0]
click at [42, 199] on input "checkbox" at bounding box center [42, 187] width 23 height 23
checkbox input "true"
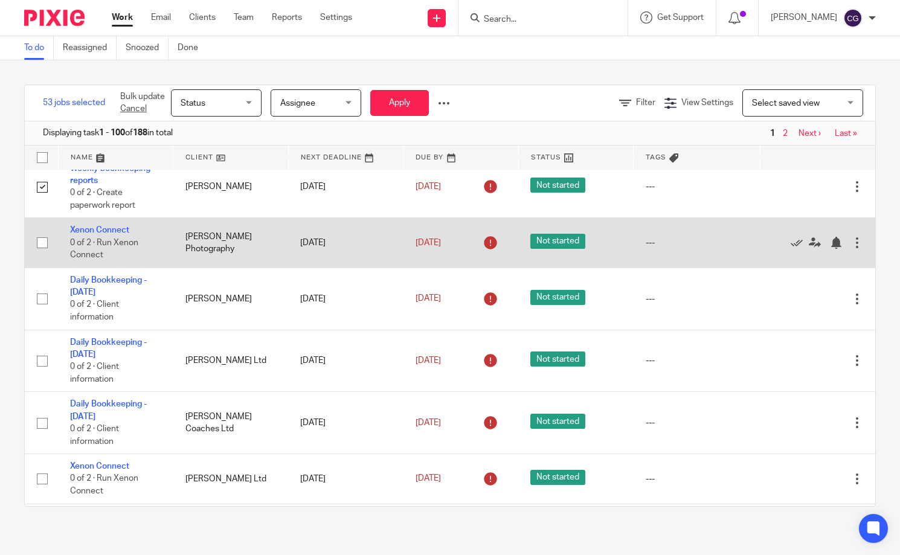
click at [42, 254] on input "checkbox" at bounding box center [42, 242] width 23 height 23
checkbox input "true"
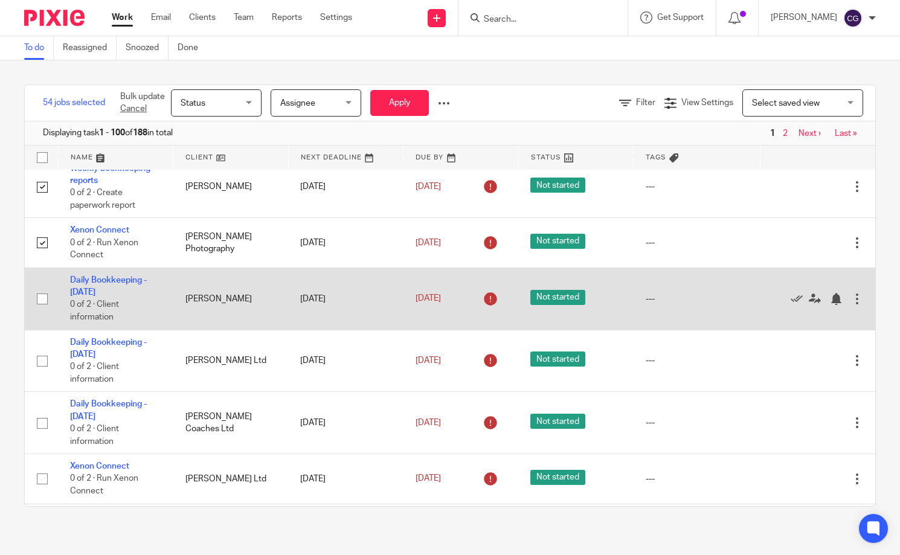
click at [43, 310] on input "checkbox" at bounding box center [42, 298] width 23 height 23
checkbox input "true"
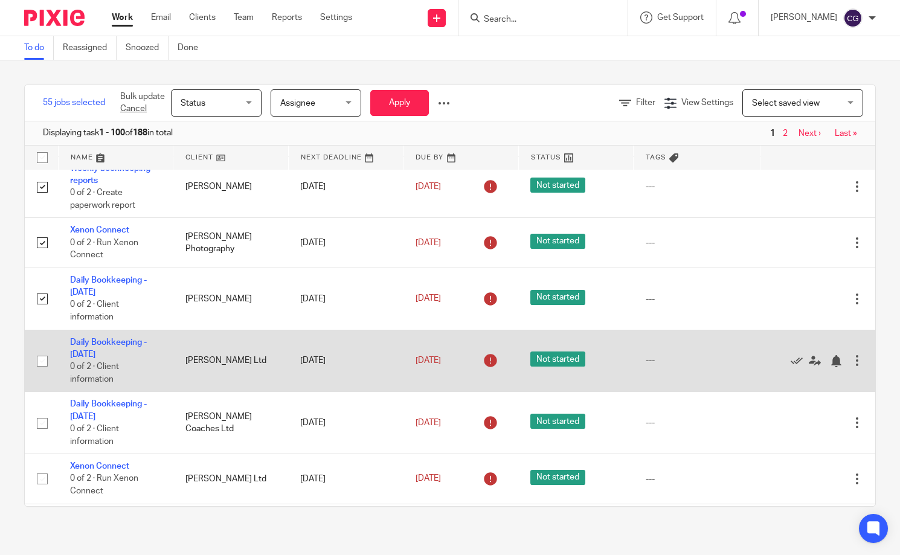
click at [39, 373] on input "checkbox" at bounding box center [42, 361] width 23 height 23
checkbox input "true"
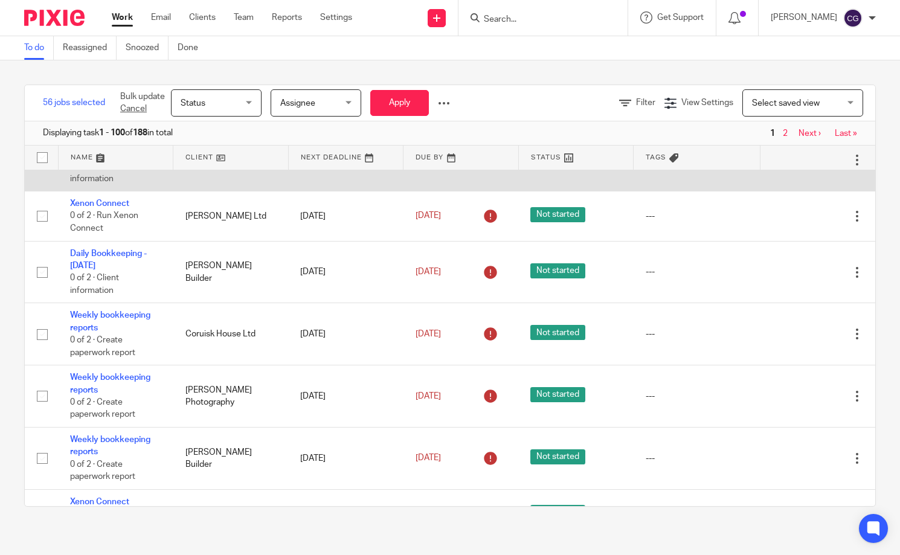
scroll to position [4840, 0]
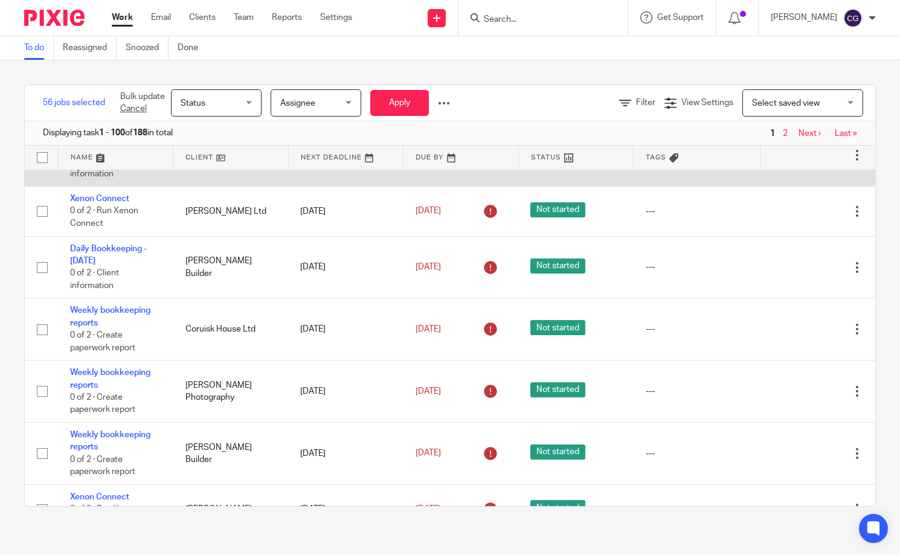
click at [43, 167] on input "checkbox" at bounding box center [42, 155] width 23 height 23
checkbox input "true"
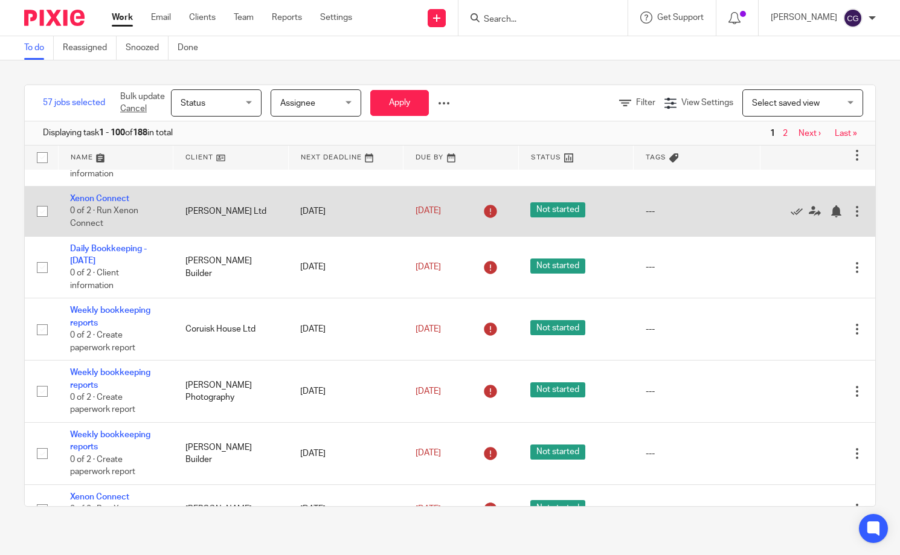
click at [46, 223] on input "checkbox" at bounding box center [42, 211] width 23 height 23
checkbox input "true"
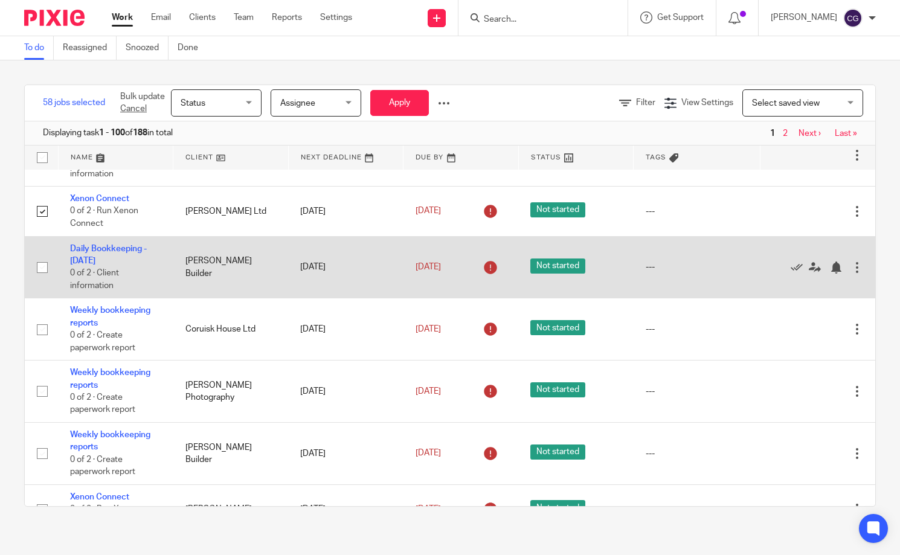
click at [42, 279] on input "checkbox" at bounding box center [42, 267] width 23 height 23
checkbox input "true"
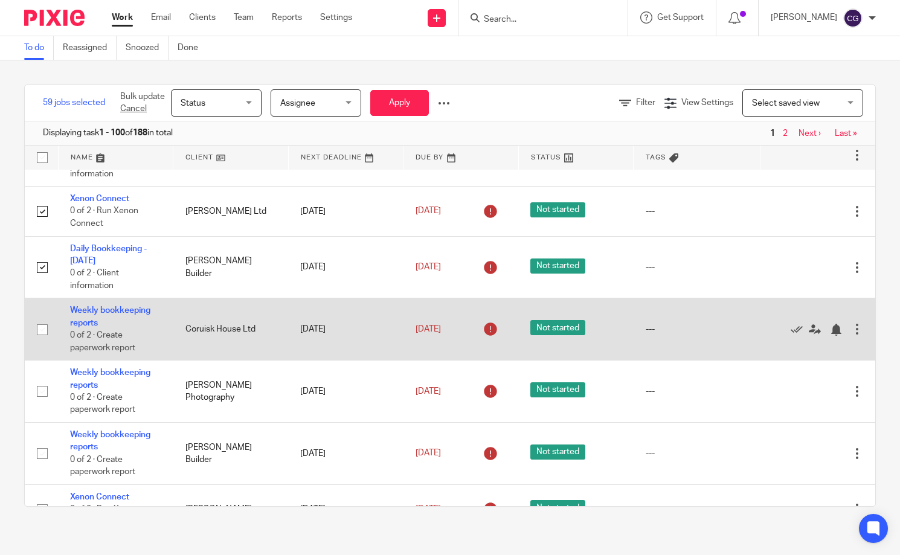
click at [37, 341] on input "checkbox" at bounding box center [42, 329] width 23 height 23
checkbox input "true"
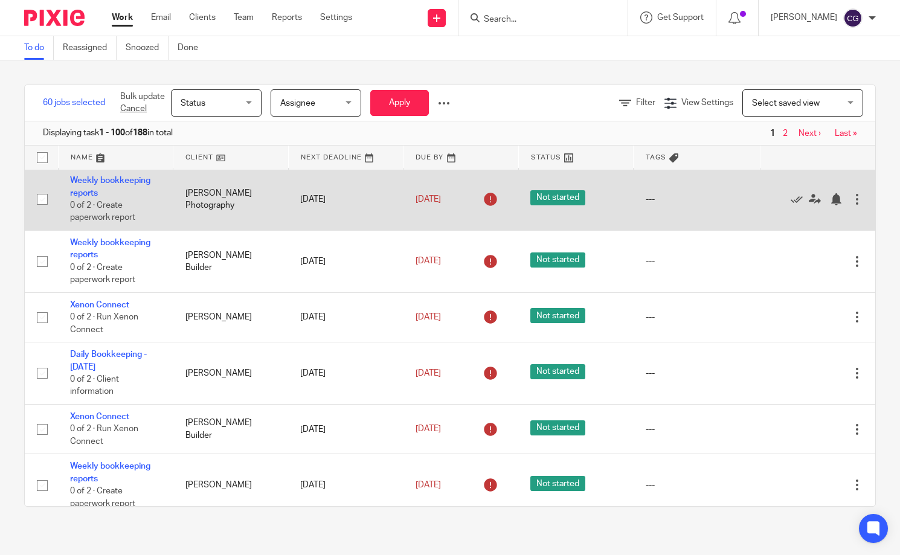
scroll to position [5034, 0]
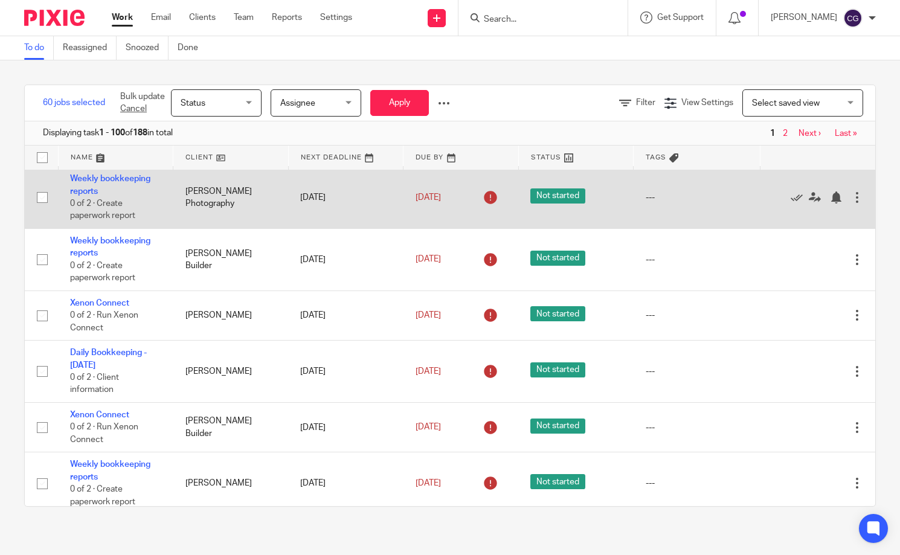
click at [45, 209] on input "checkbox" at bounding box center [42, 197] width 23 height 23
checkbox input "true"
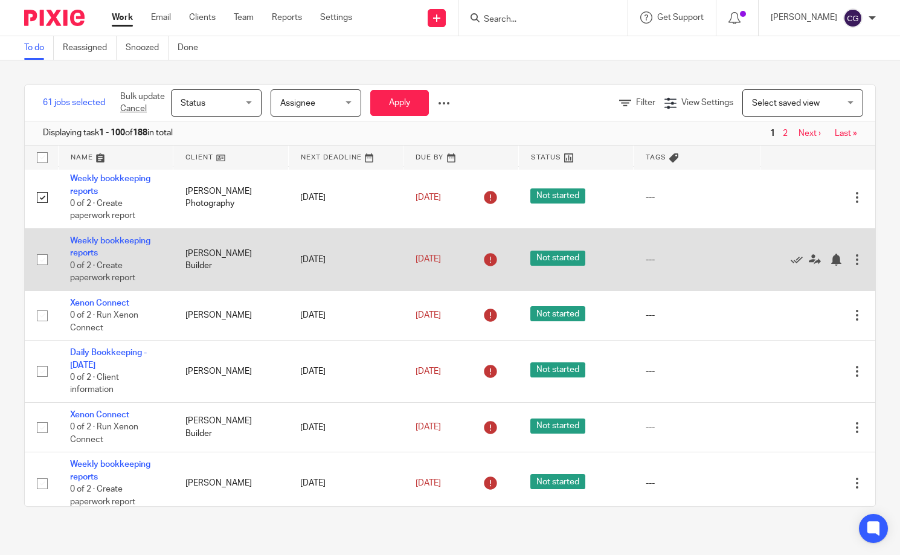
click at [40, 271] on input "checkbox" at bounding box center [42, 259] width 23 height 23
checkbox input "true"
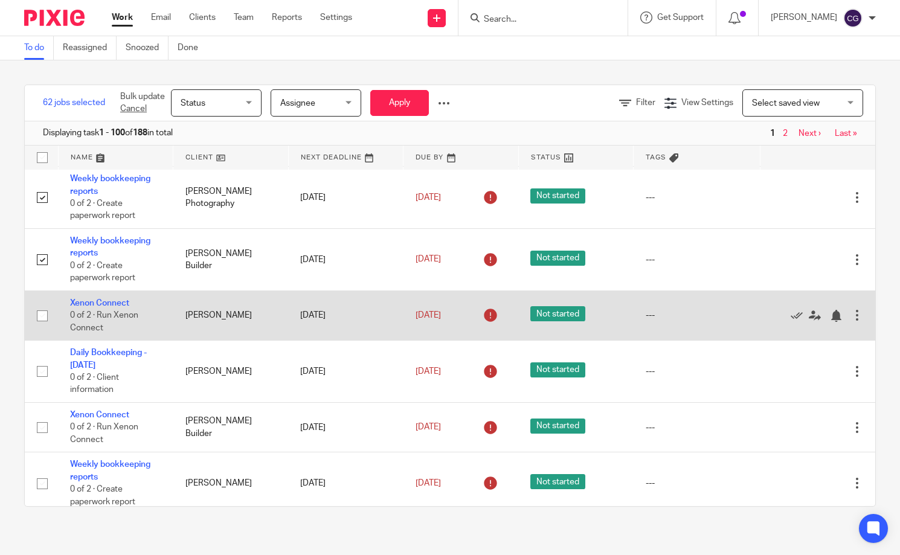
click at [41, 327] on input "checkbox" at bounding box center [42, 315] width 23 height 23
checkbox input "true"
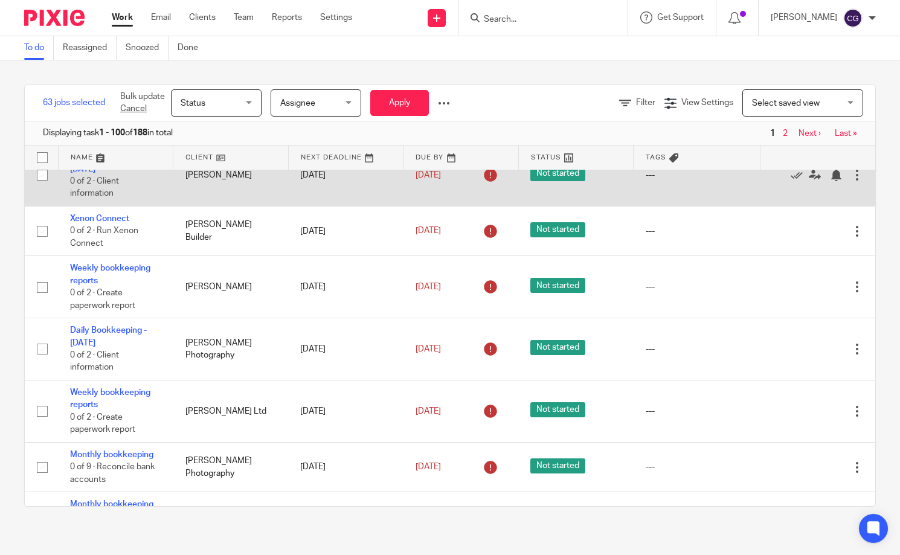
scroll to position [5232, 0]
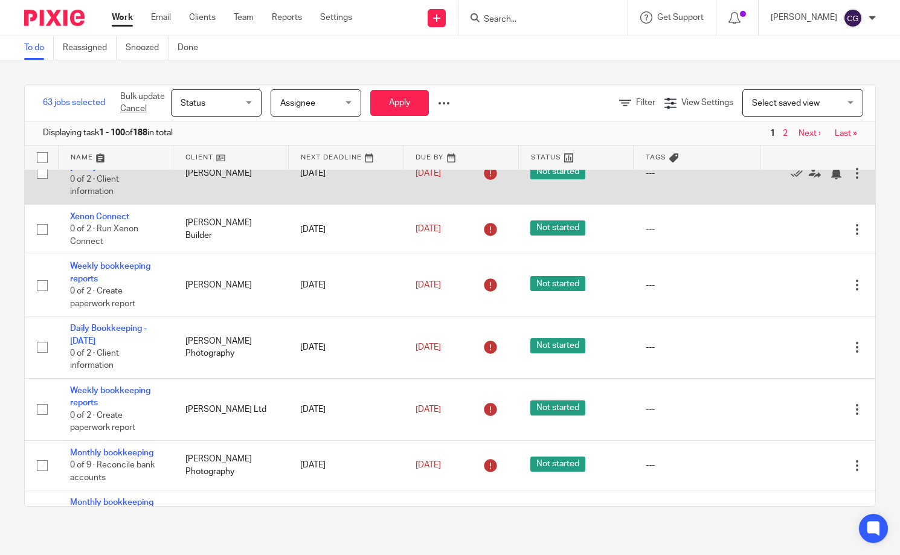
click at [42, 185] on input "checkbox" at bounding box center [42, 173] width 23 height 23
checkbox input "true"
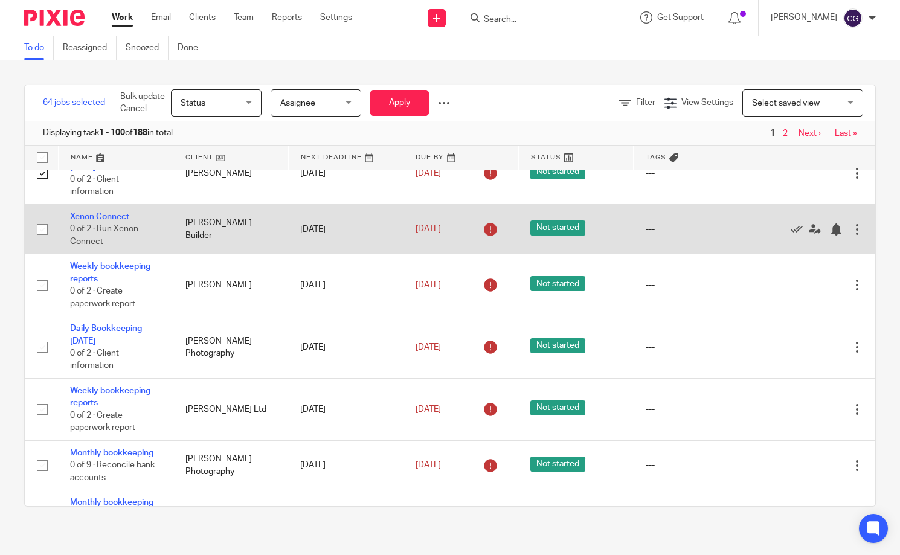
click at [46, 241] on input "checkbox" at bounding box center [42, 229] width 23 height 23
checkbox input "true"
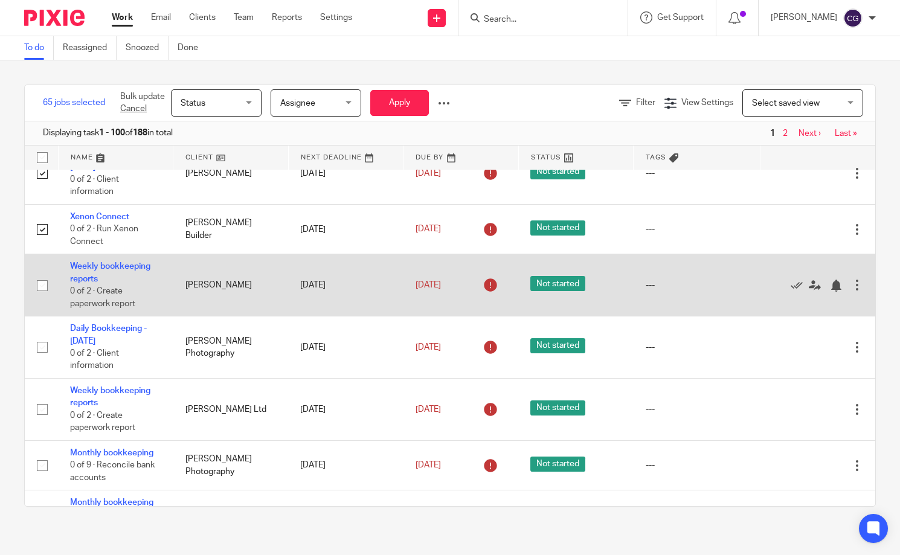
click at [42, 297] on input "checkbox" at bounding box center [42, 285] width 23 height 23
checkbox input "true"
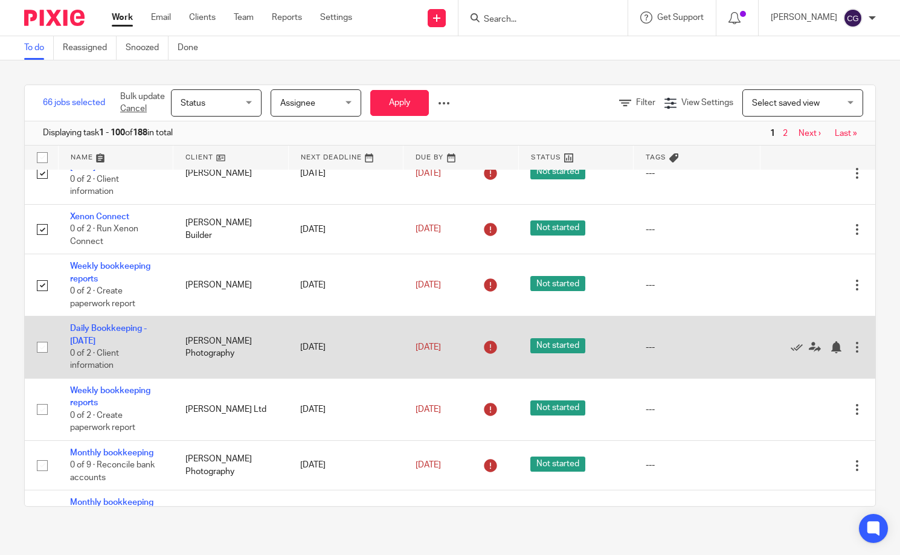
click at [43, 359] on input "checkbox" at bounding box center [42, 347] width 23 height 23
checkbox input "true"
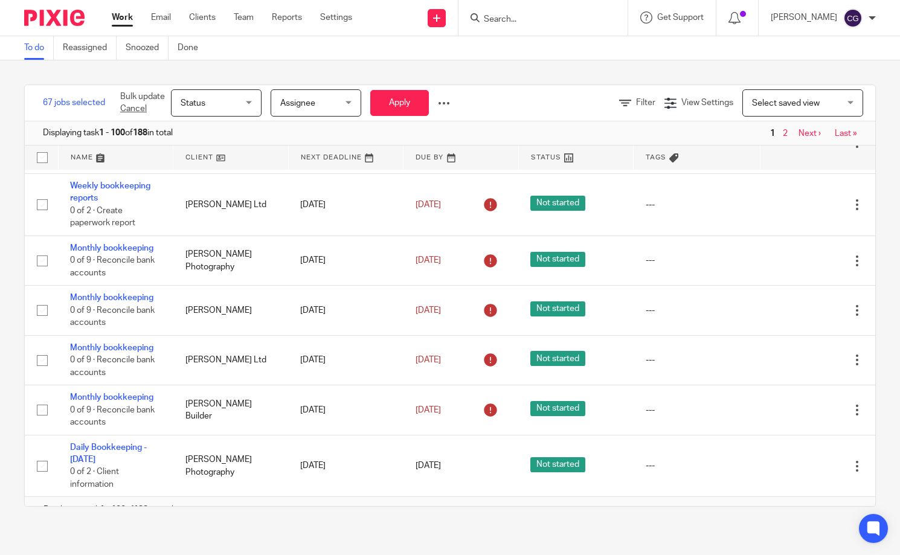
scroll to position [5437, 0]
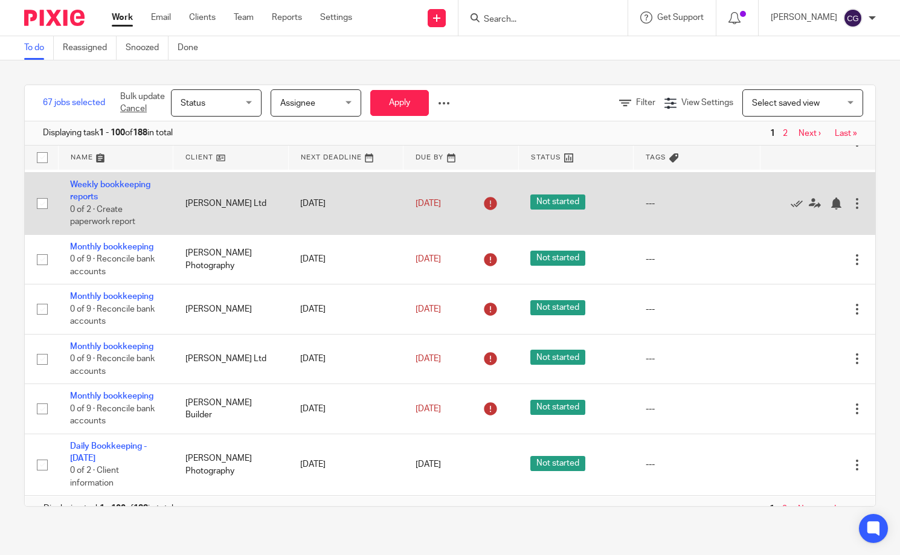
click at [45, 215] on input "checkbox" at bounding box center [42, 203] width 23 height 23
checkbox input "true"
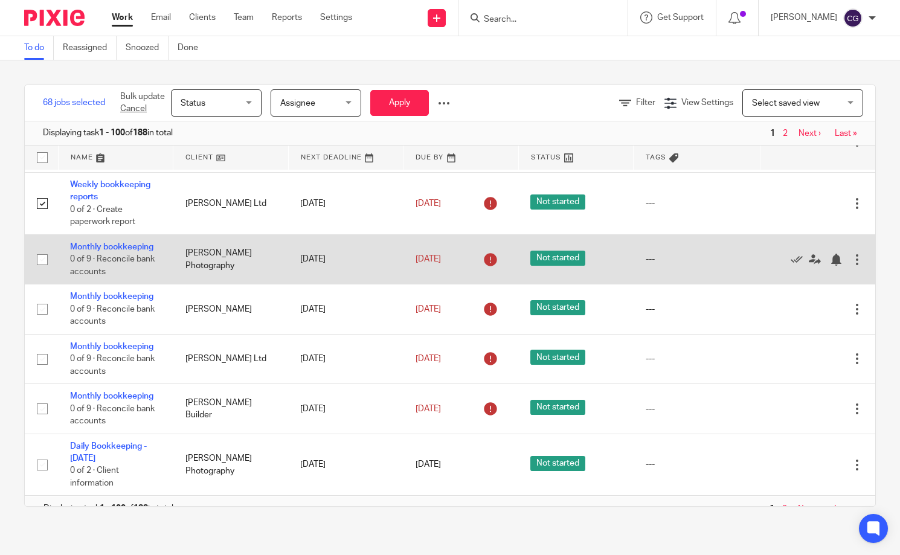
click at [39, 271] on input "checkbox" at bounding box center [42, 259] width 23 height 23
checkbox input "true"
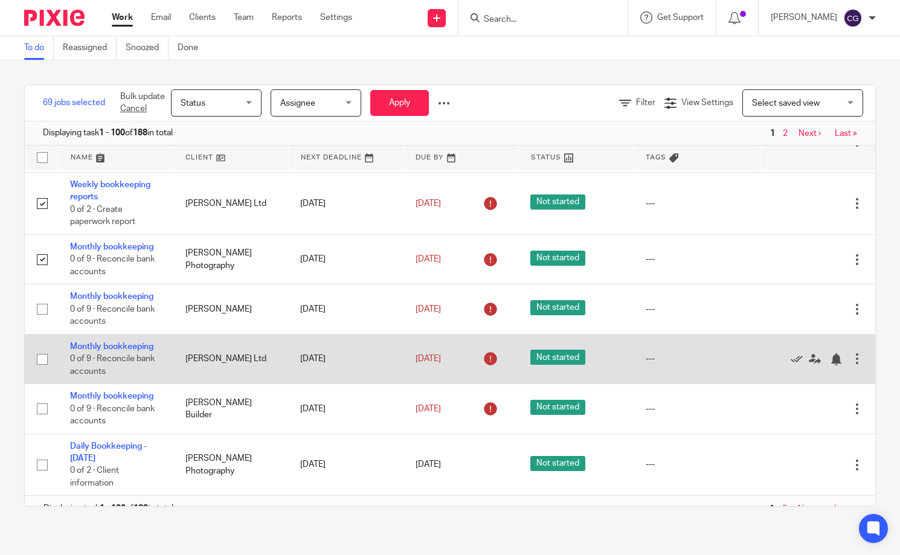
drag, startPoint x: 42, startPoint y: 425, endPoint x: 40, endPoint y: 450, distance: 25.4
click at [42, 321] on input "checkbox" at bounding box center [42, 309] width 23 height 23
checkbox input "true"
click at [42, 371] on input "checkbox" at bounding box center [42, 359] width 23 height 23
checkbox input "true"
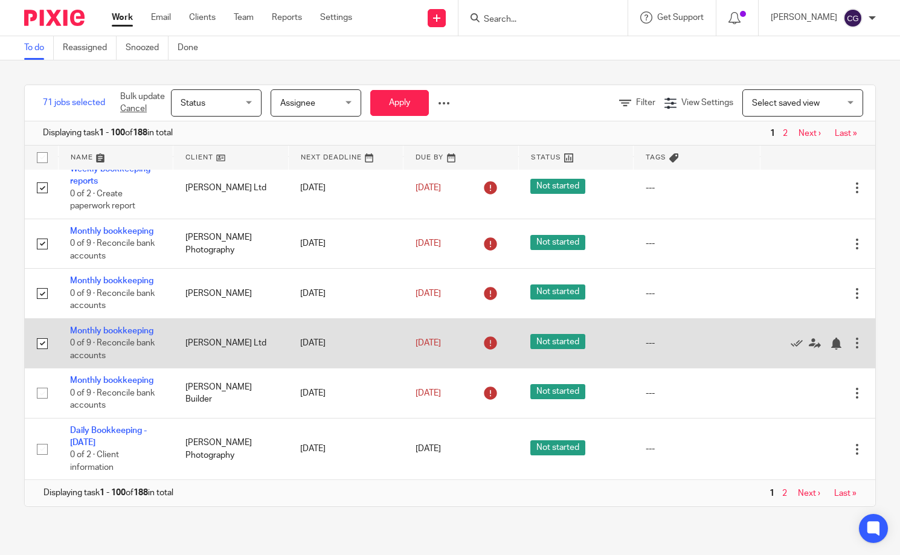
scroll to position [5571, 0]
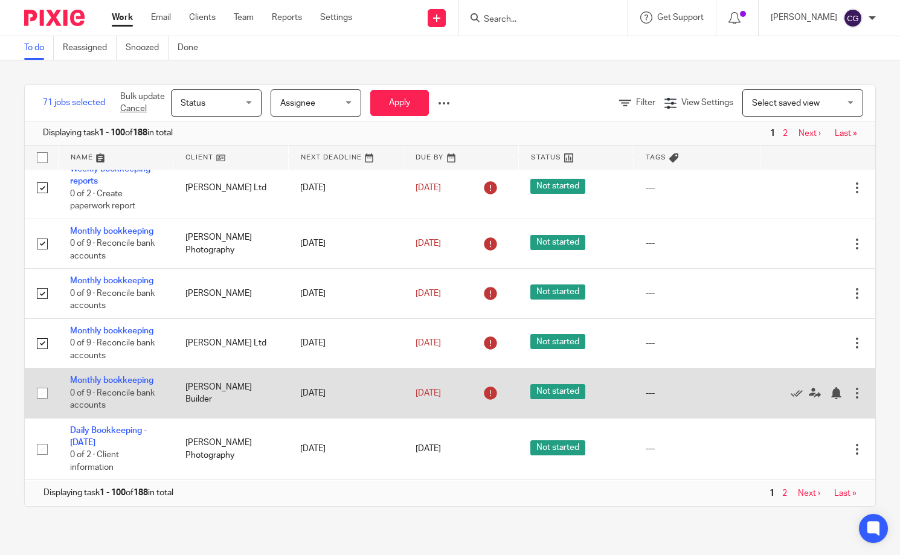
click at [45, 389] on input "checkbox" at bounding box center [42, 393] width 23 height 23
click at [42, 394] on input "checkbox" at bounding box center [42, 393] width 23 height 23
checkbox input "false"
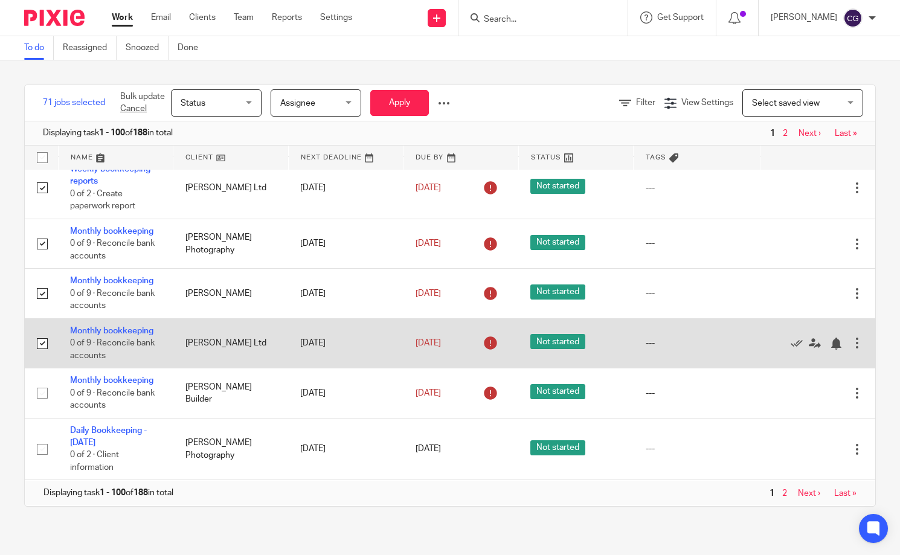
drag, startPoint x: 40, startPoint y: 341, endPoint x: 43, endPoint y: 326, distance: 14.7
click at [40, 340] on input "checkbox" at bounding box center [42, 343] width 23 height 23
checkbox input "false"
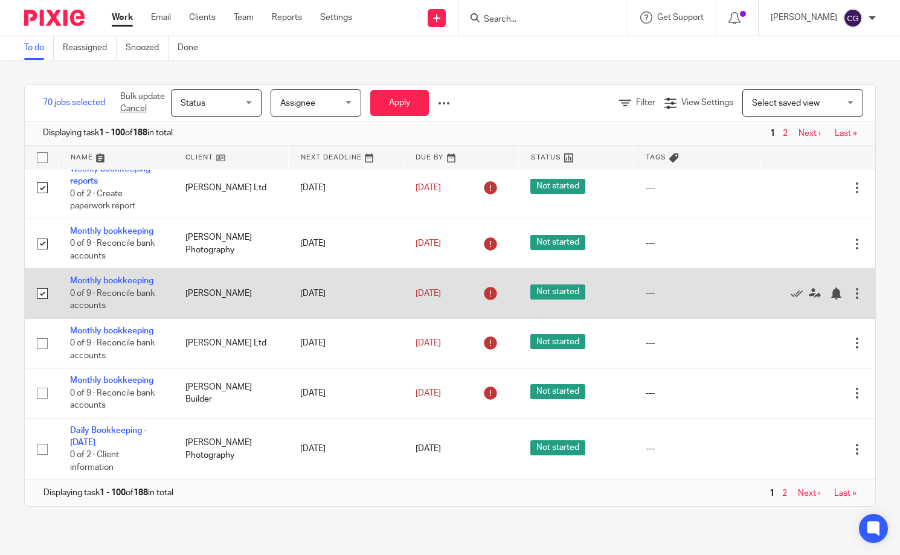
click at [42, 289] on input "checkbox" at bounding box center [42, 293] width 23 height 23
checkbox input "false"
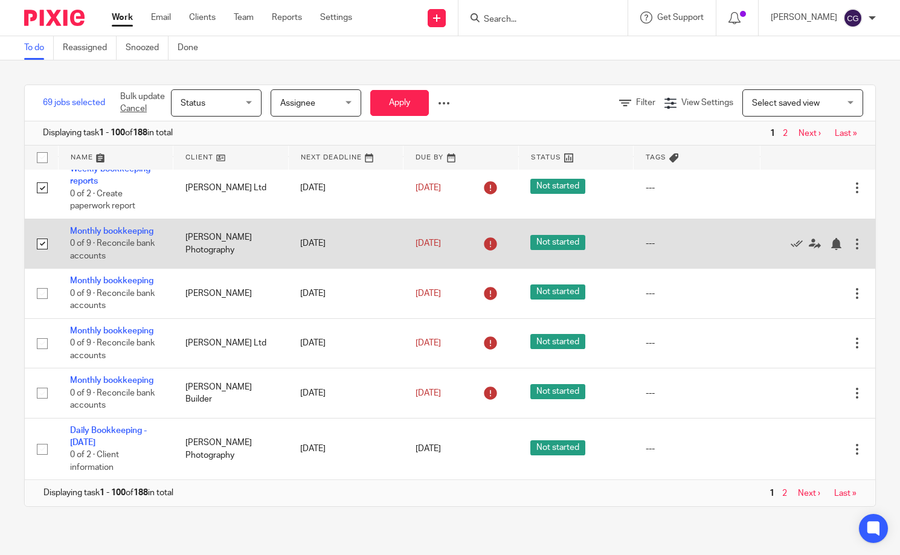
click at [40, 241] on input "checkbox" at bounding box center [42, 243] width 23 height 23
checkbox input "false"
